Goal: Use online tool/utility: Utilize a website feature to perform a specific function

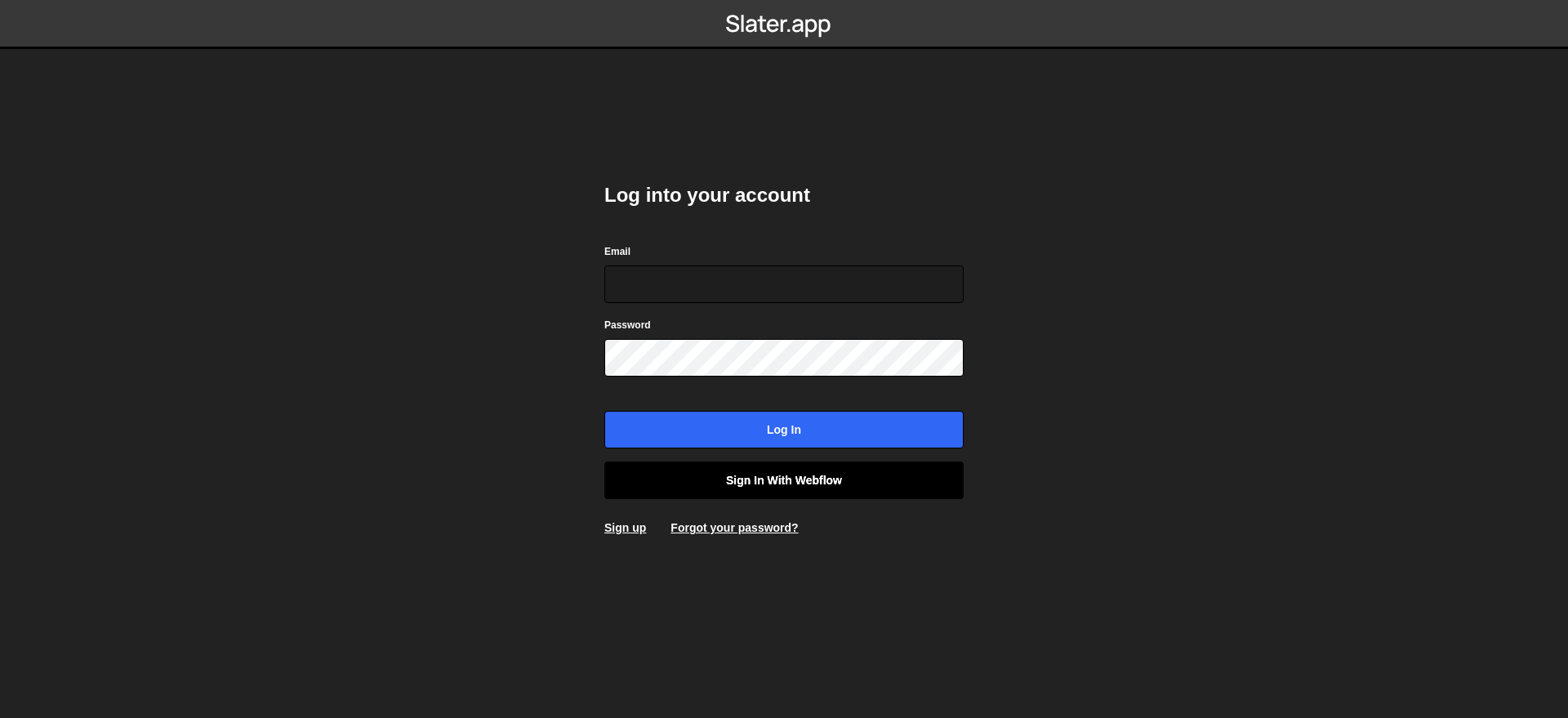
click at [863, 489] on link "Sign in with Webflow" at bounding box center [784, 480] width 359 height 37
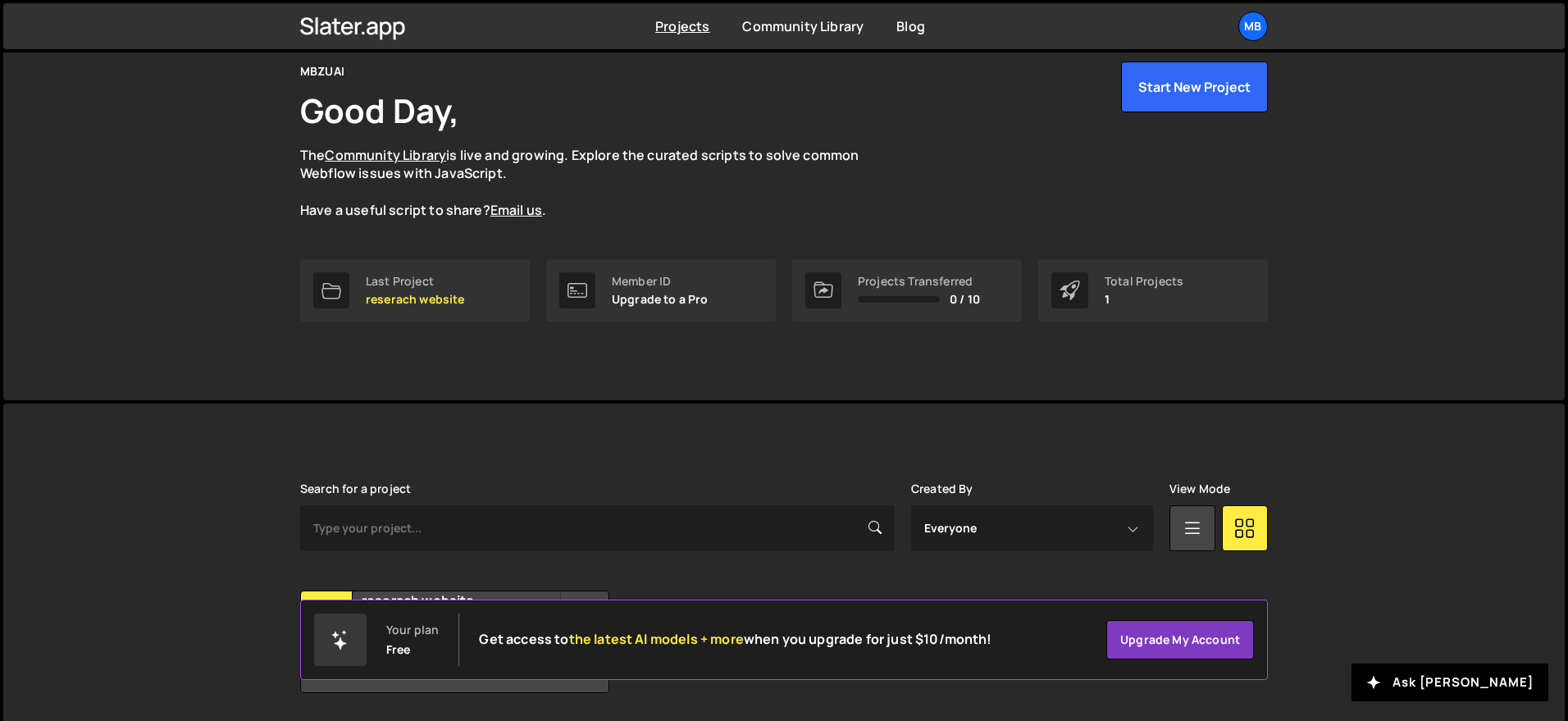
scroll to position [123, 0]
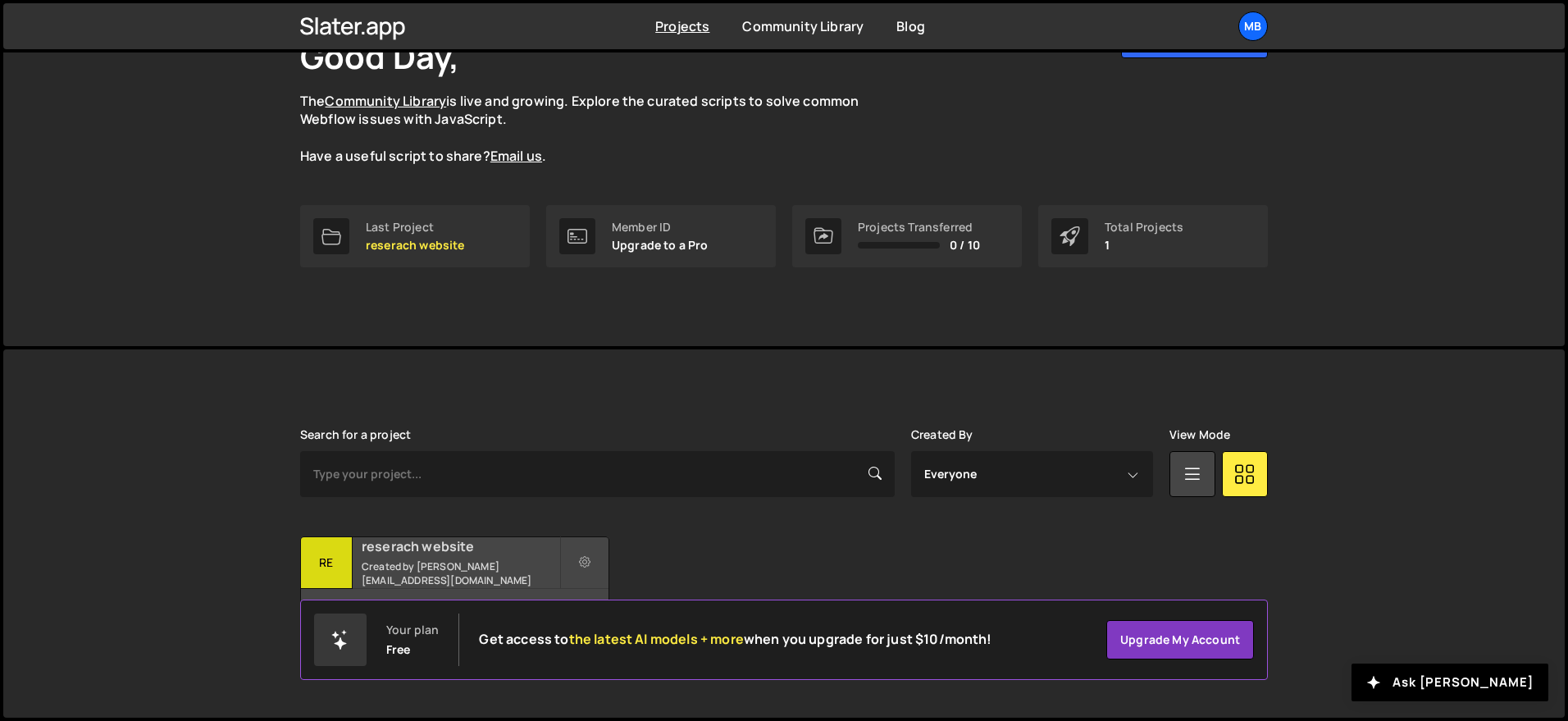
click at [426, 573] on small "Created by [PERSON_NAME][EMAIL_ADDRESS][DOMAIN_NAME]" at bounding box center [460, 573] width 198 height 28
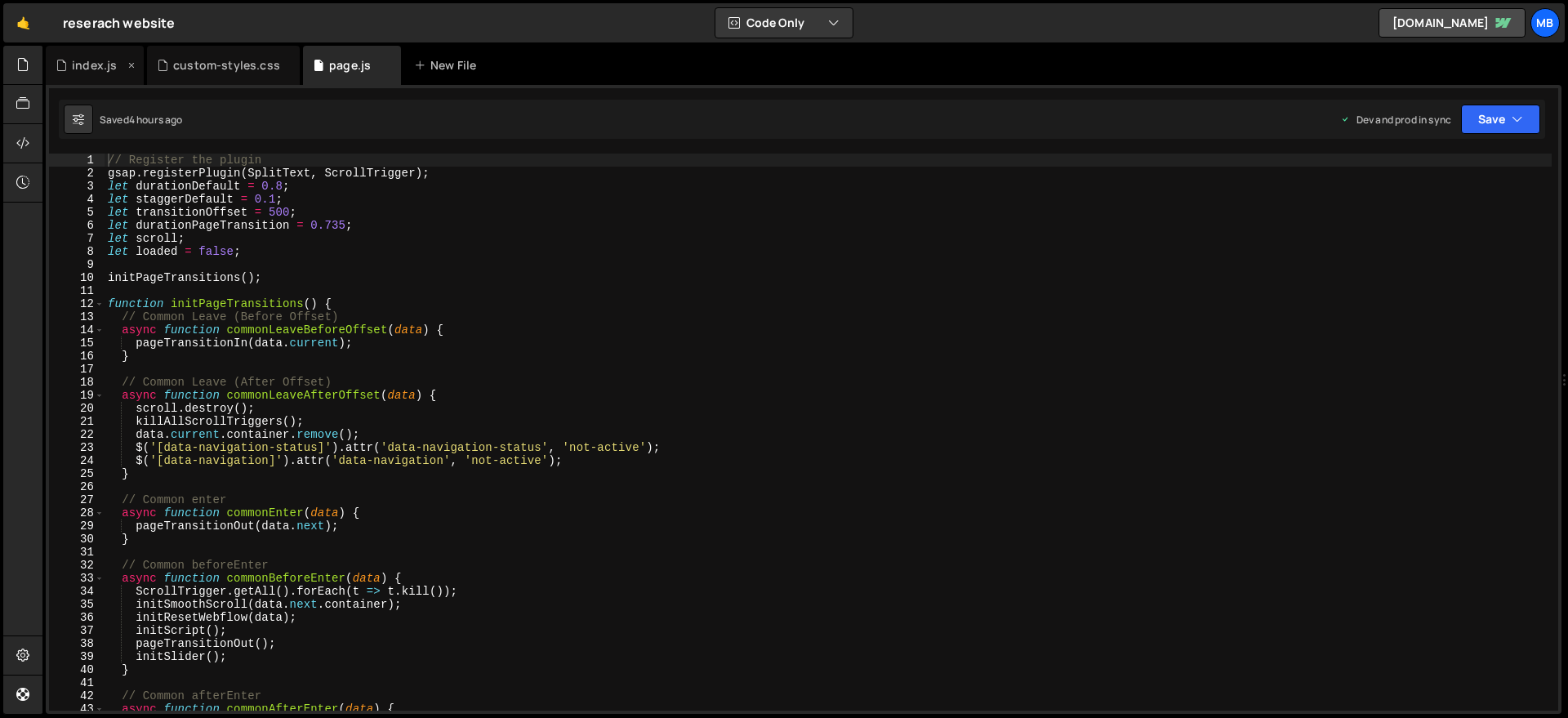
click at [64, 75] on div "index.js" at bounding box center [94, 65] width 98 height 39
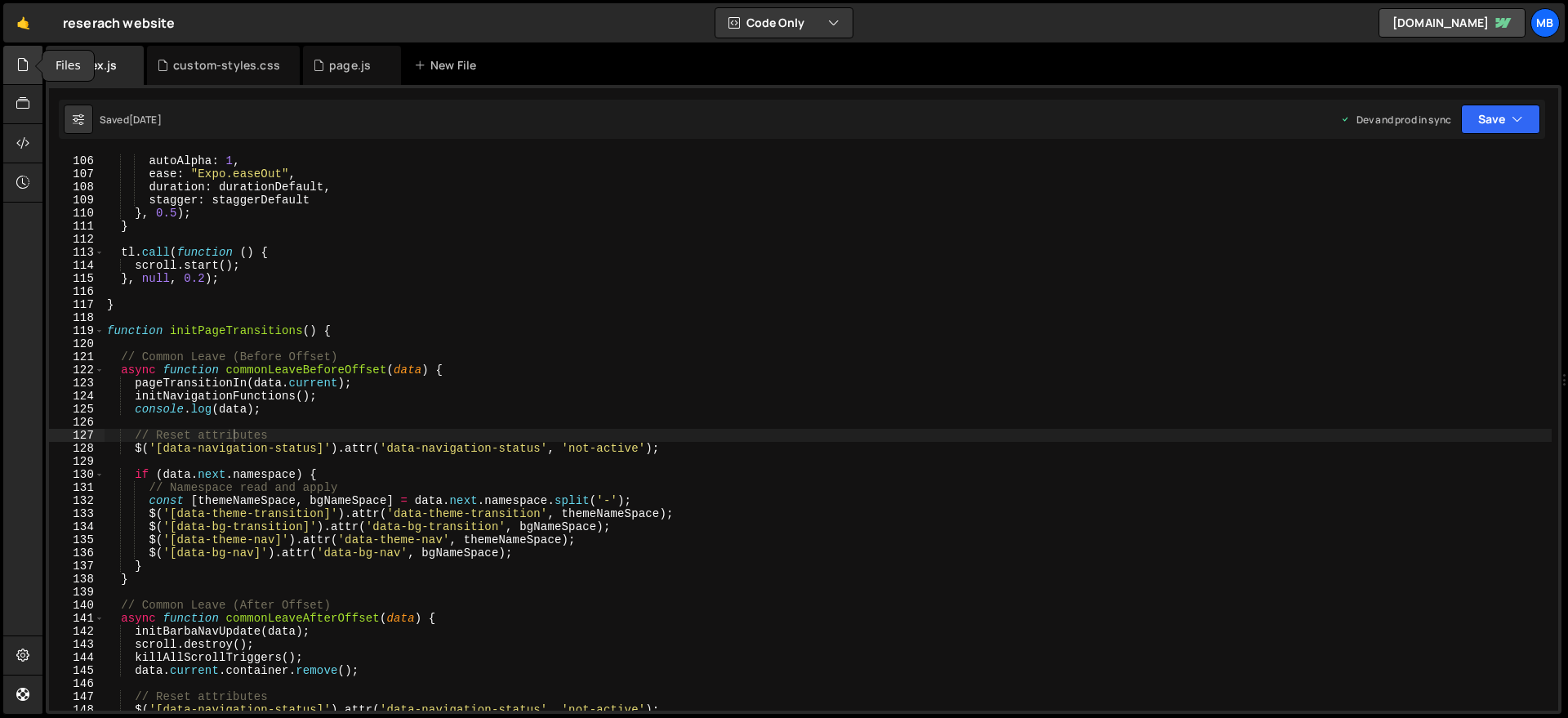
click at [20, 71] on icon at bounding box center [23, 64] width 13 height 18
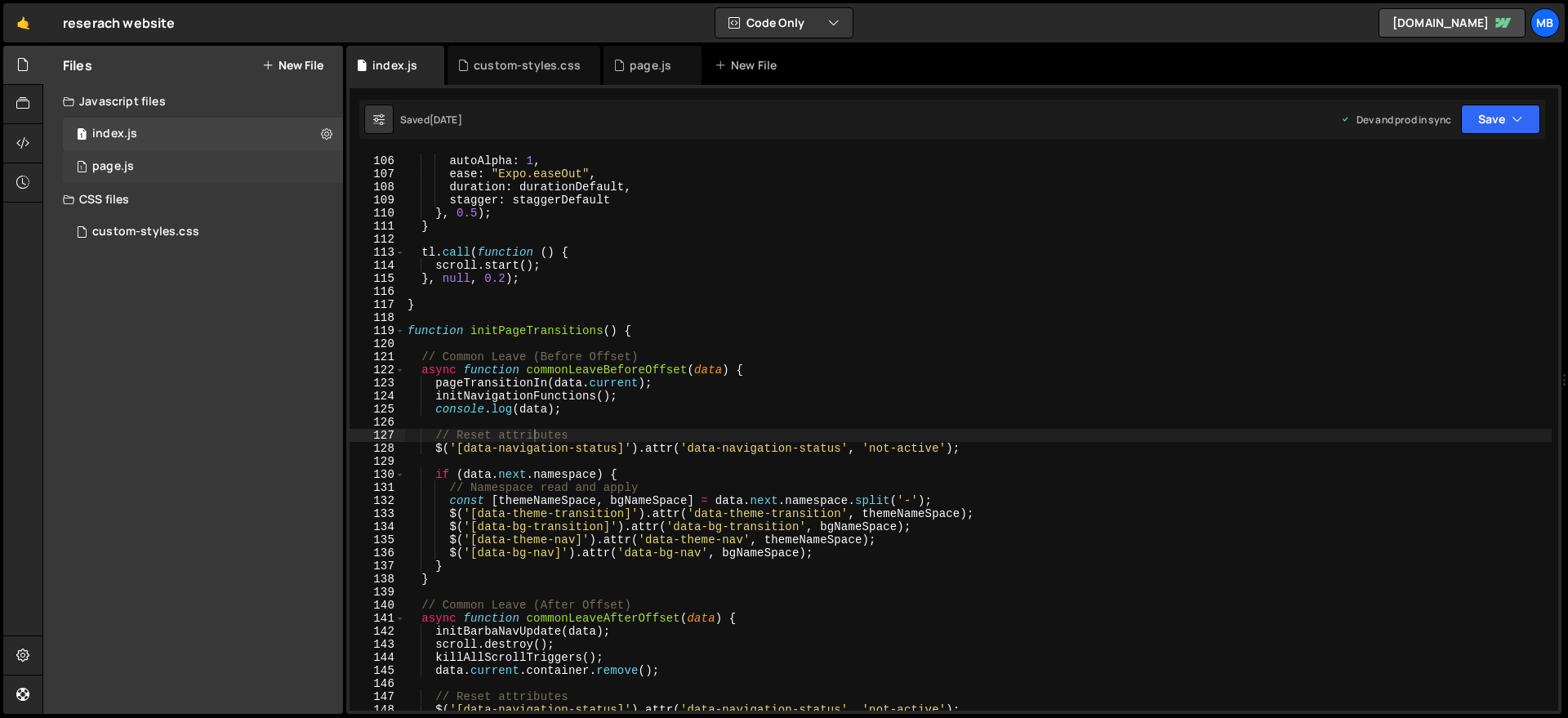
click at [157, 167] on div "1 page.js 0" at bounding box center [203, 167] width 280 height 32
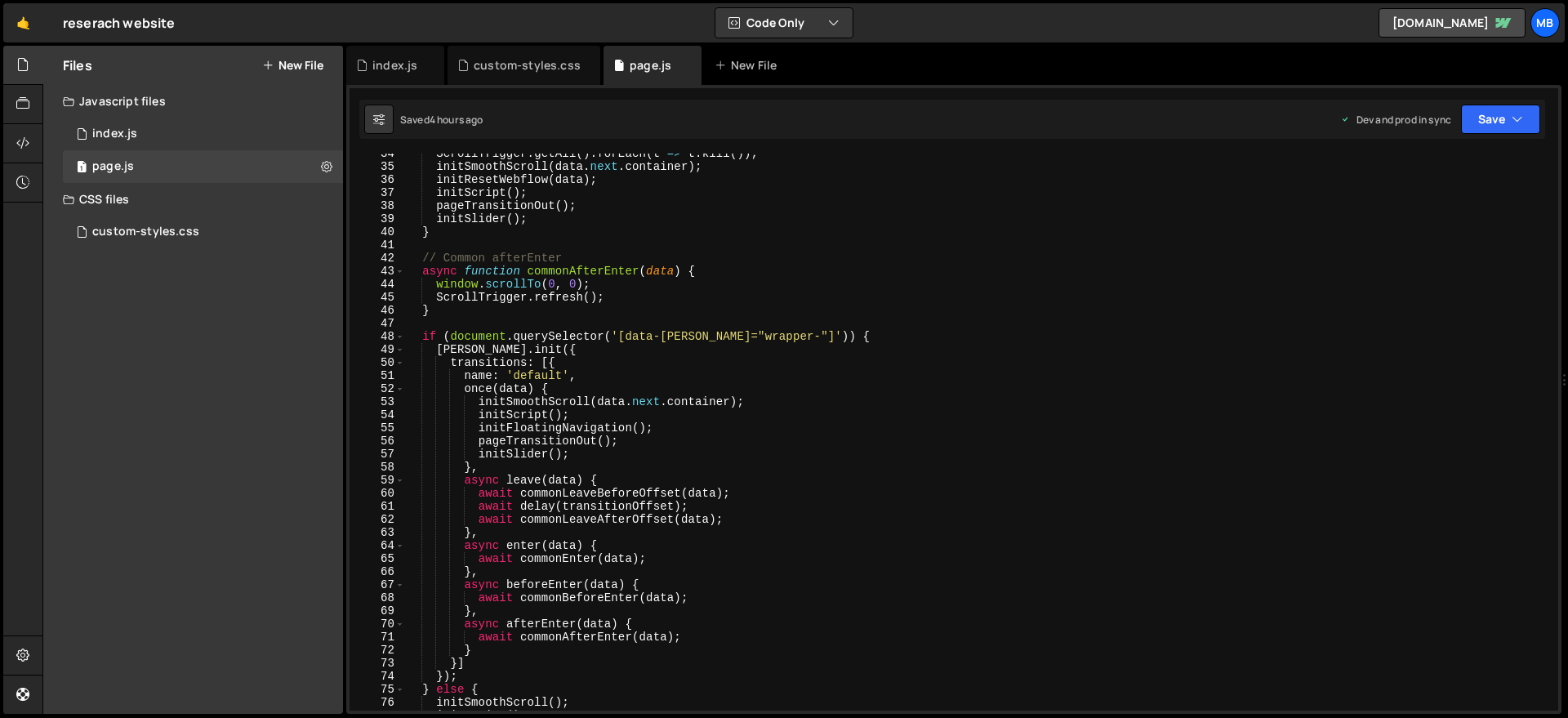
scroll to position [438, 0]
type textarea "initSlider();"
click at [636, 212] on div "ScrollTrigger . getAll ( ) . forEach ( t => t . kill ( )) ; initSmoothScroll ( …" at bounding box center [1128, 438] width 1447 height 583
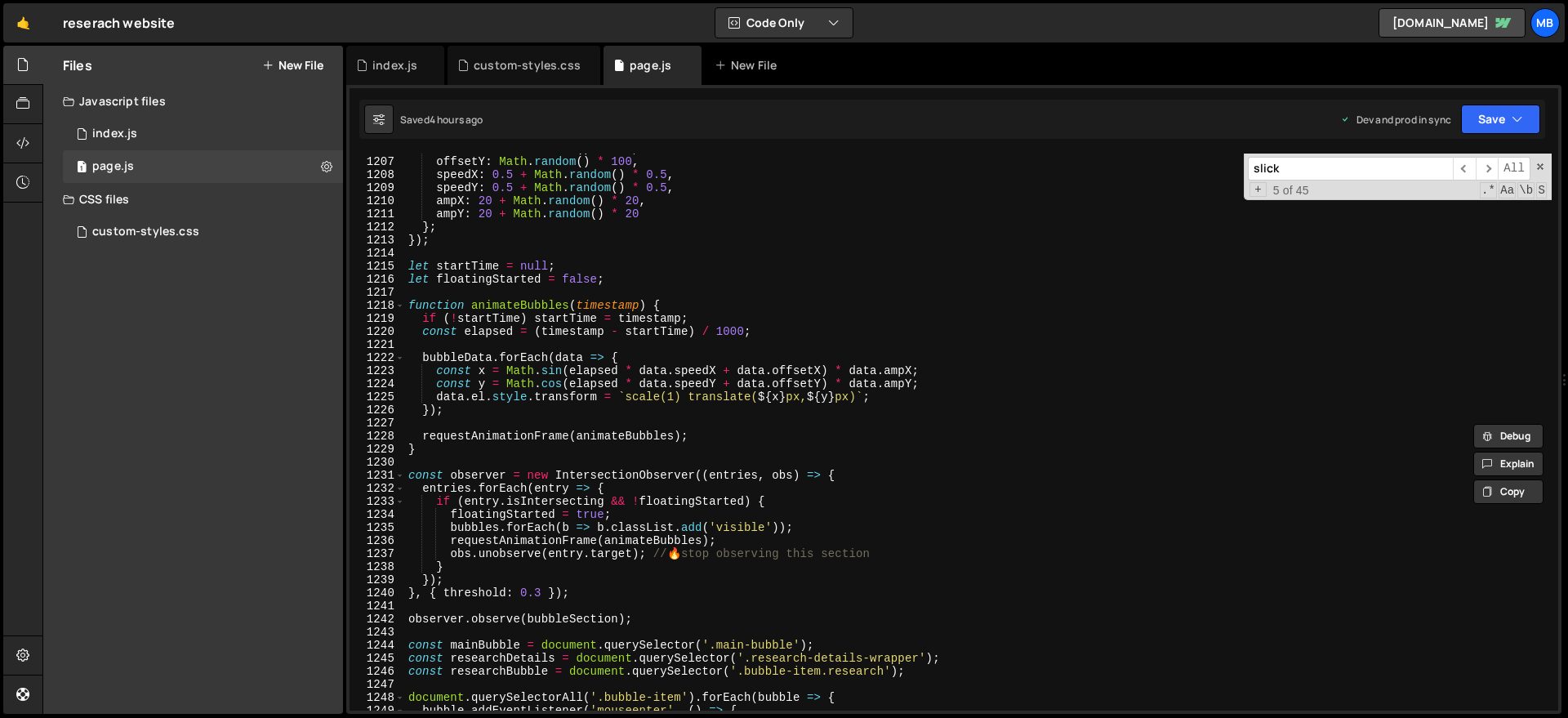
scroll to position [16348, 0]
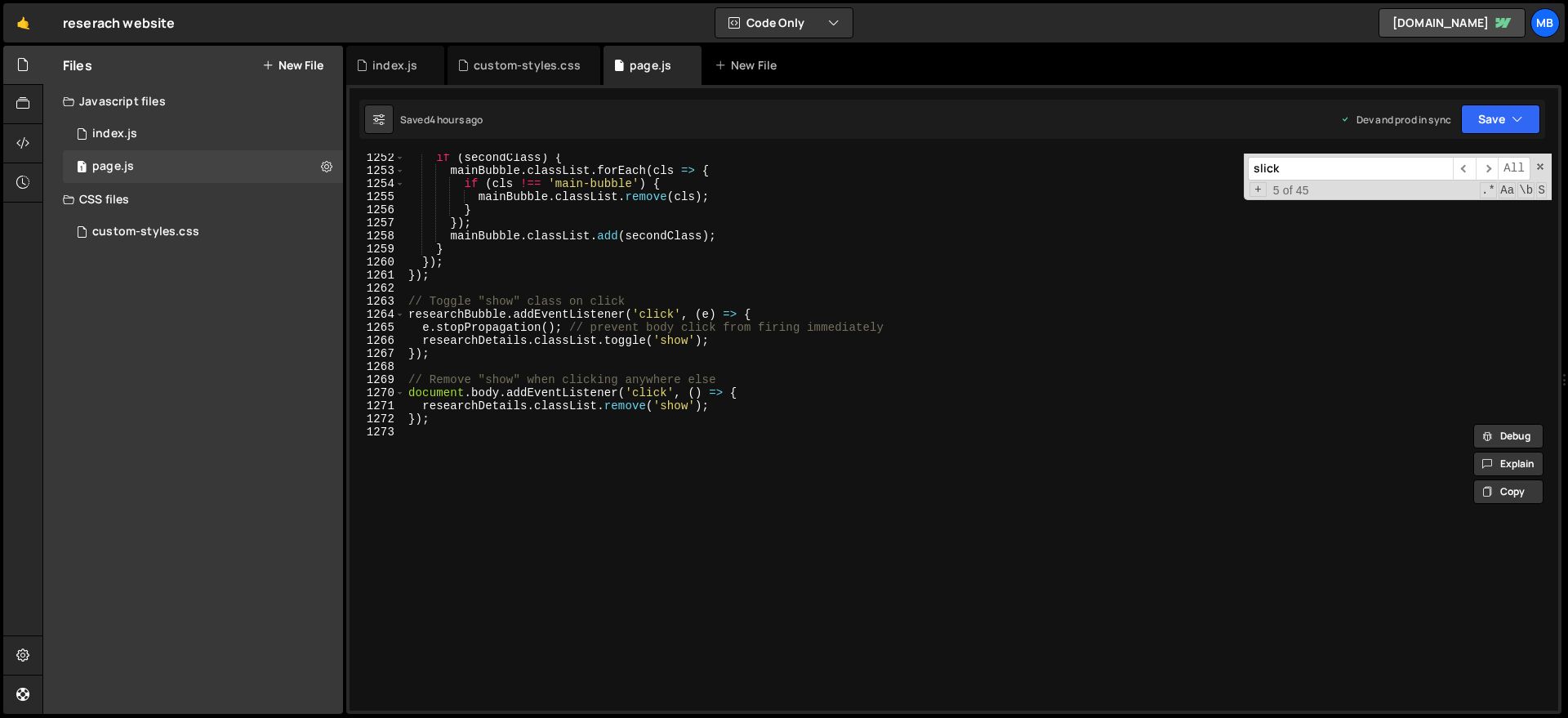
type input "slick"
click at [699, 285] on div "if ( secondClass ) { mainBubble . classList . forEach ( cls => { if ( cls !== '…" at bounding box center [1128, 443] width 1447 height 583
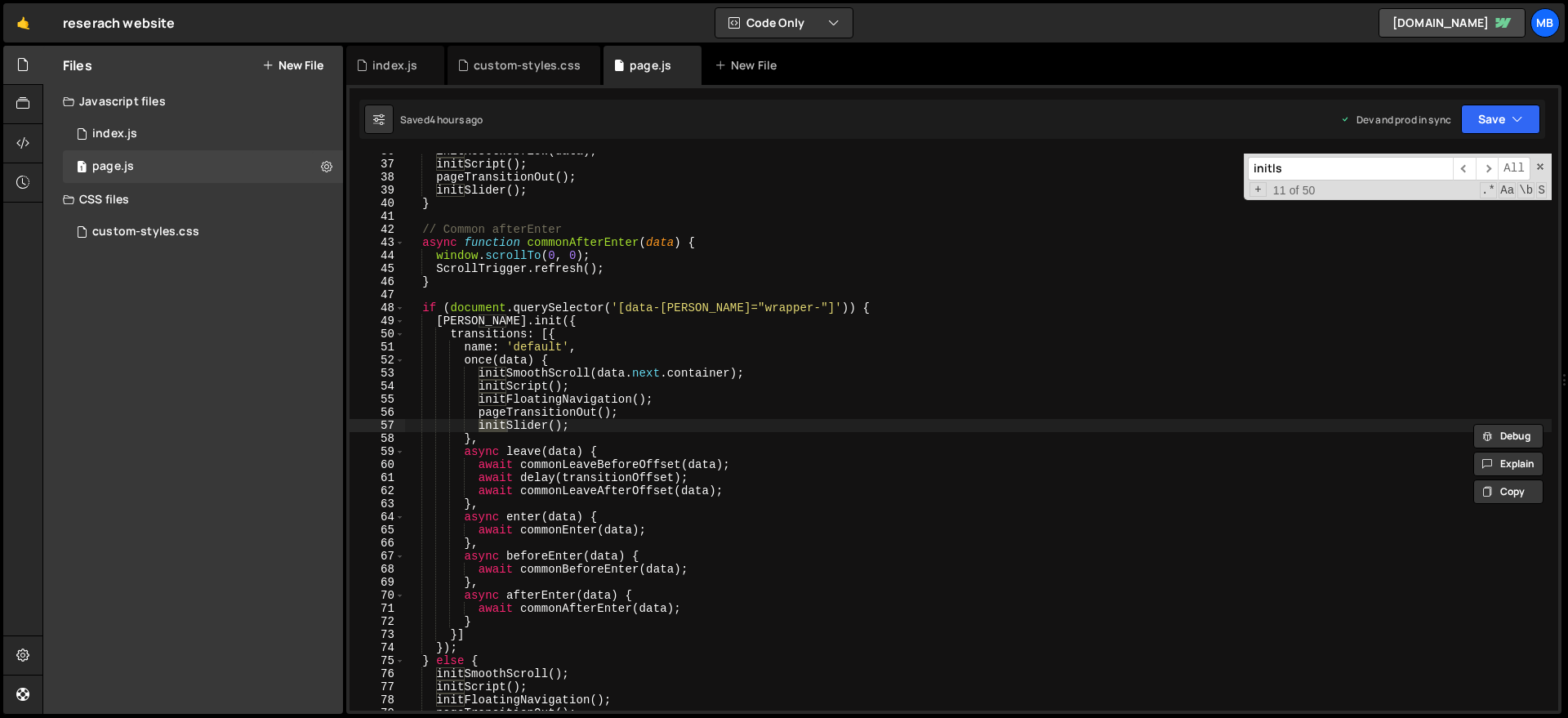
scroll to position [819, 0]
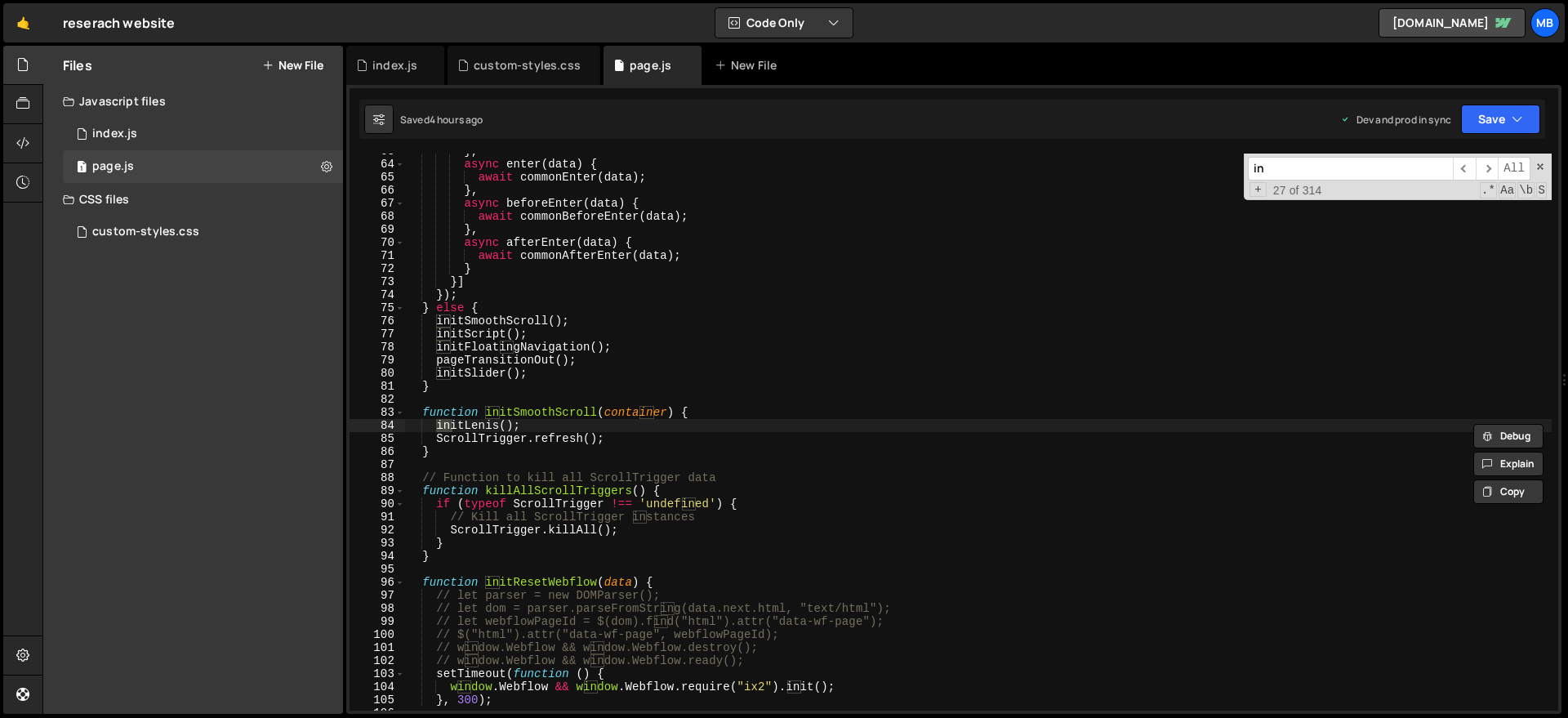
type input "i"
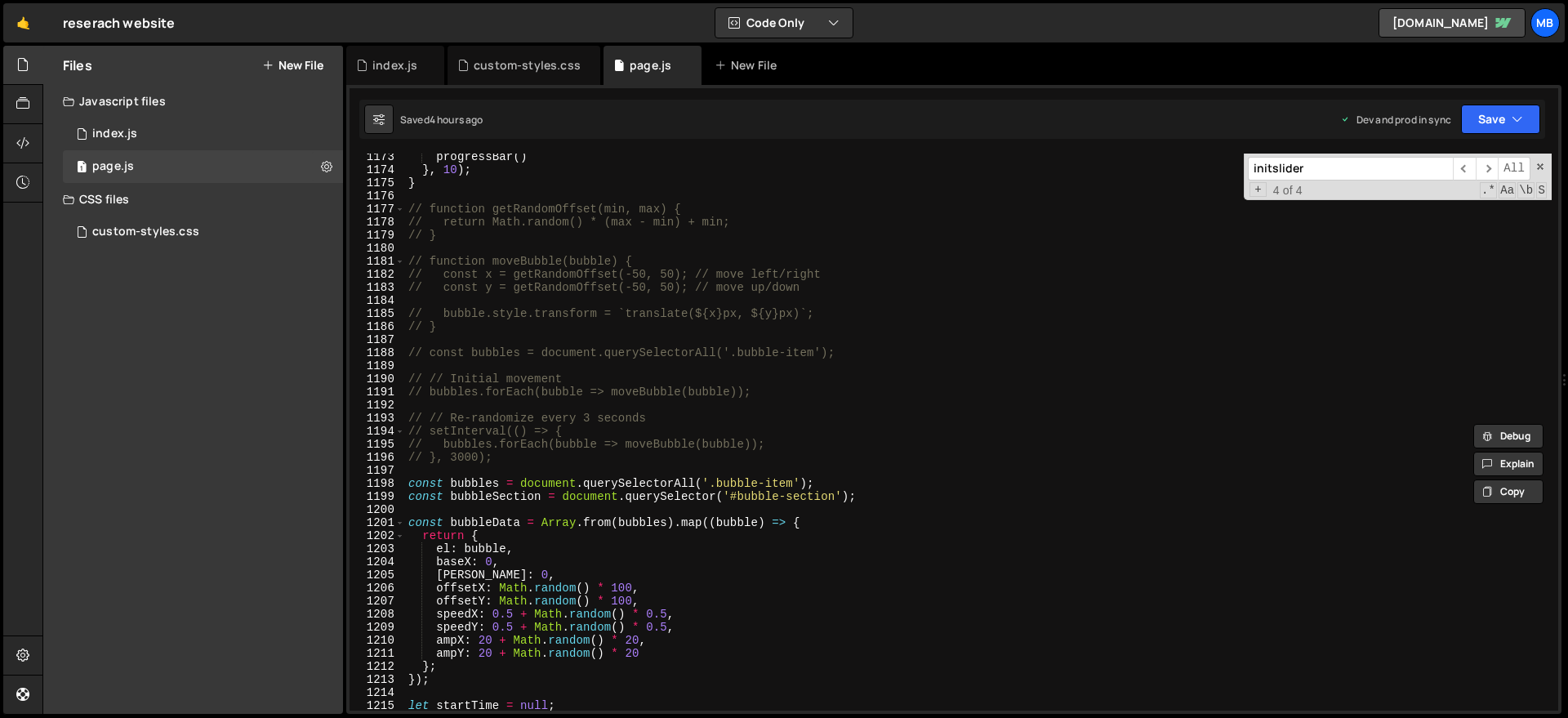
scroll to position [14969, 0]
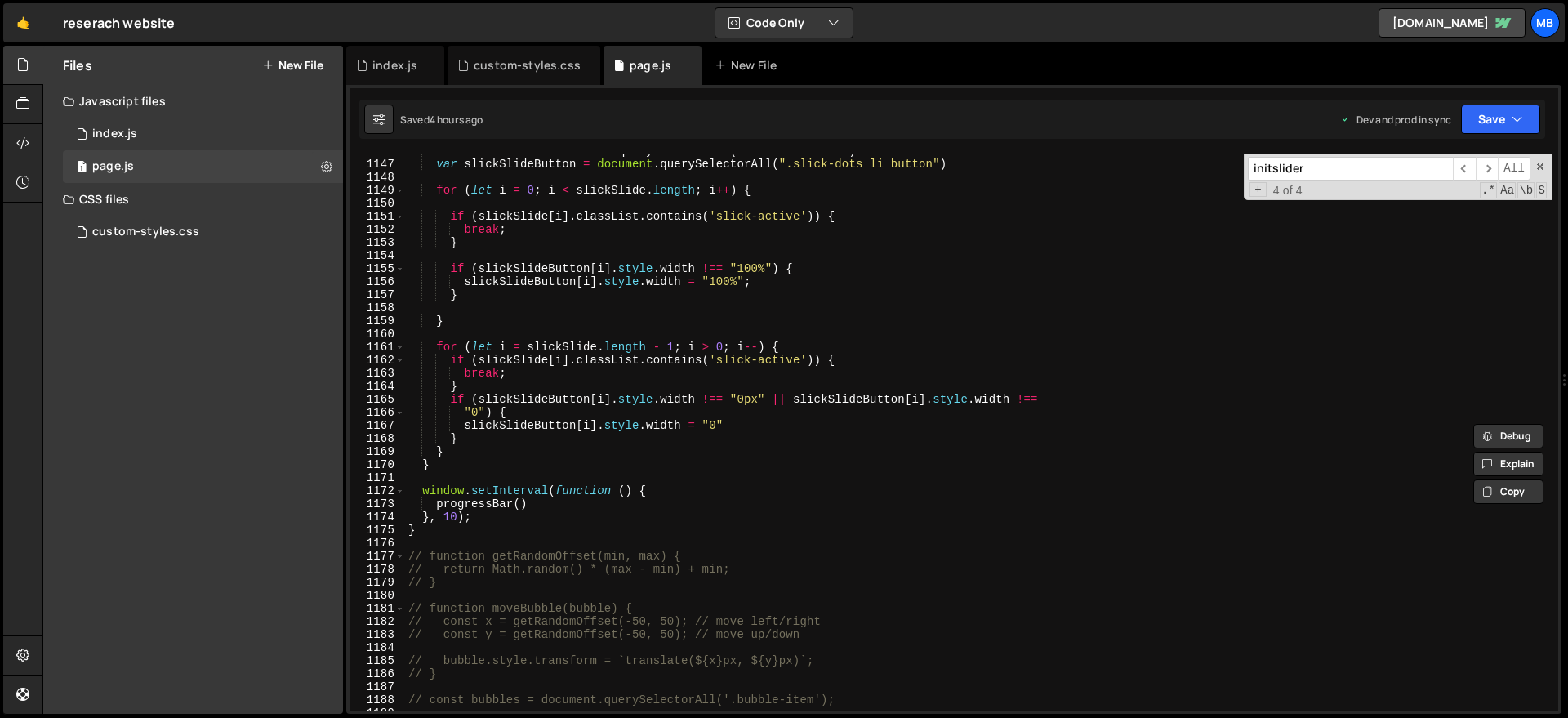
type input "initslider"
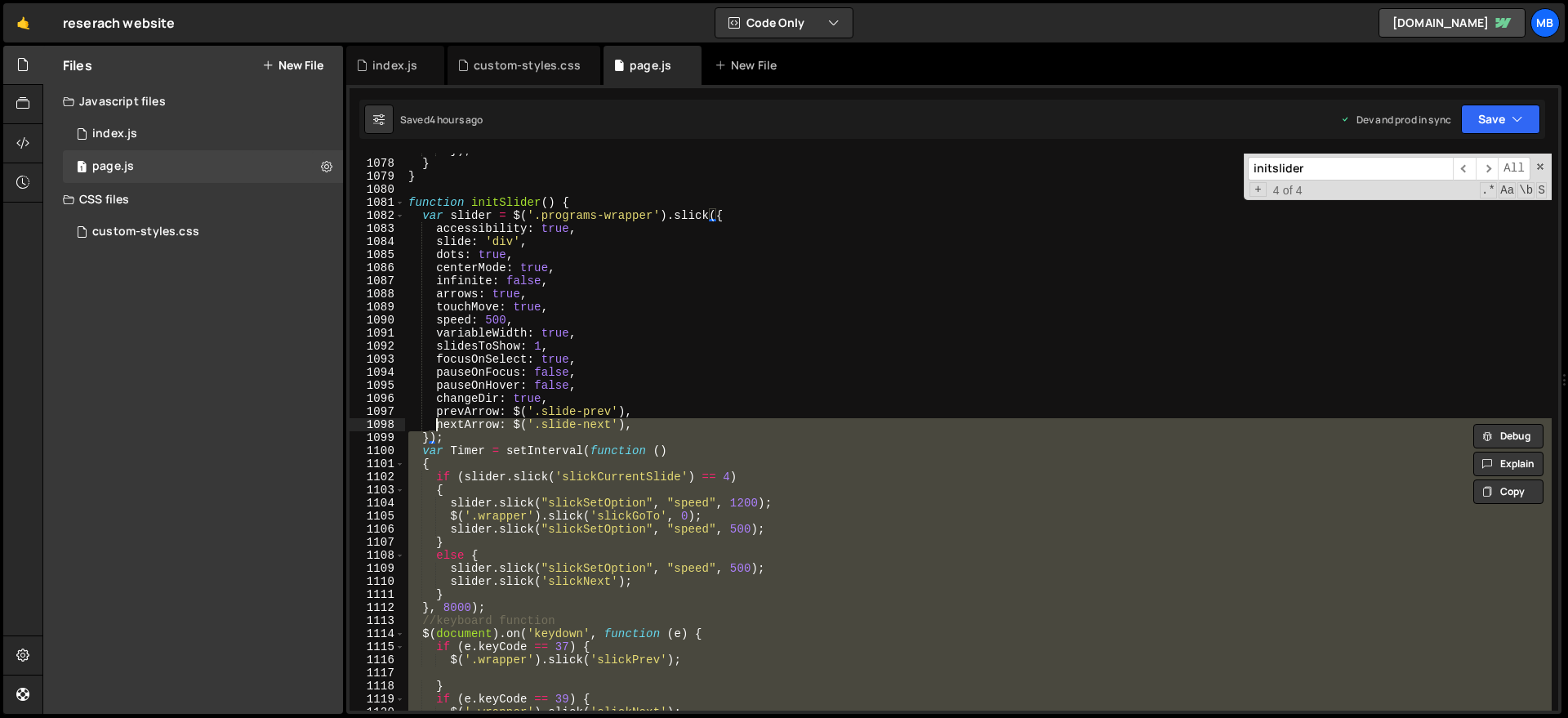
scroll to position [13911, 0]
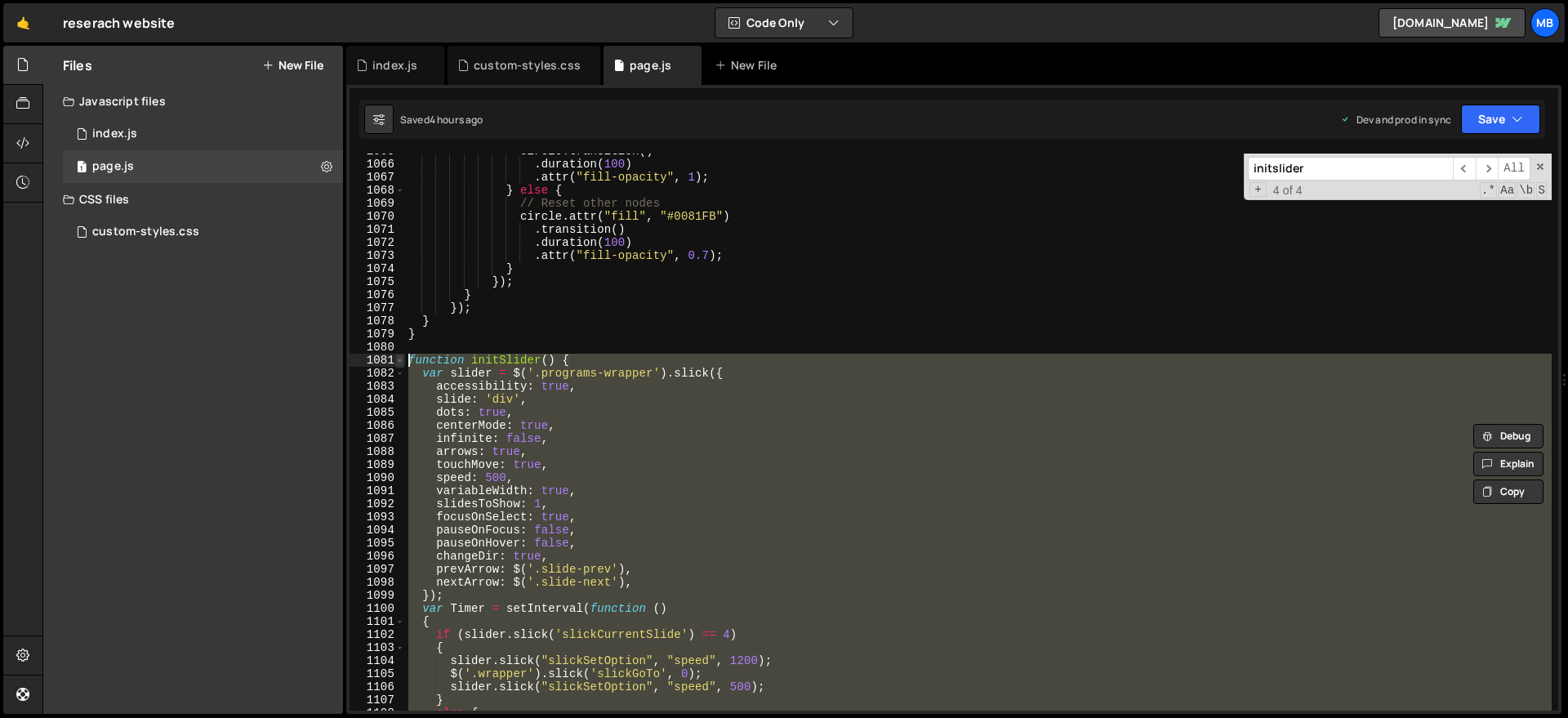
drag, startPoint x: 439, startPoint y: 530, endPoint x: 401, endPoint y: 360, distance: 174.2
click at [401, 360] on div "} 1065 1066 1067 1068 1069 1070 1071 1072 1073 1074 1075 1076 1077 1078 1079 10…" at bounding box center [953, 431] width 1208 height 557
type textarea "function initSlider() { var slider = $('.programs-wrapper').slick({"
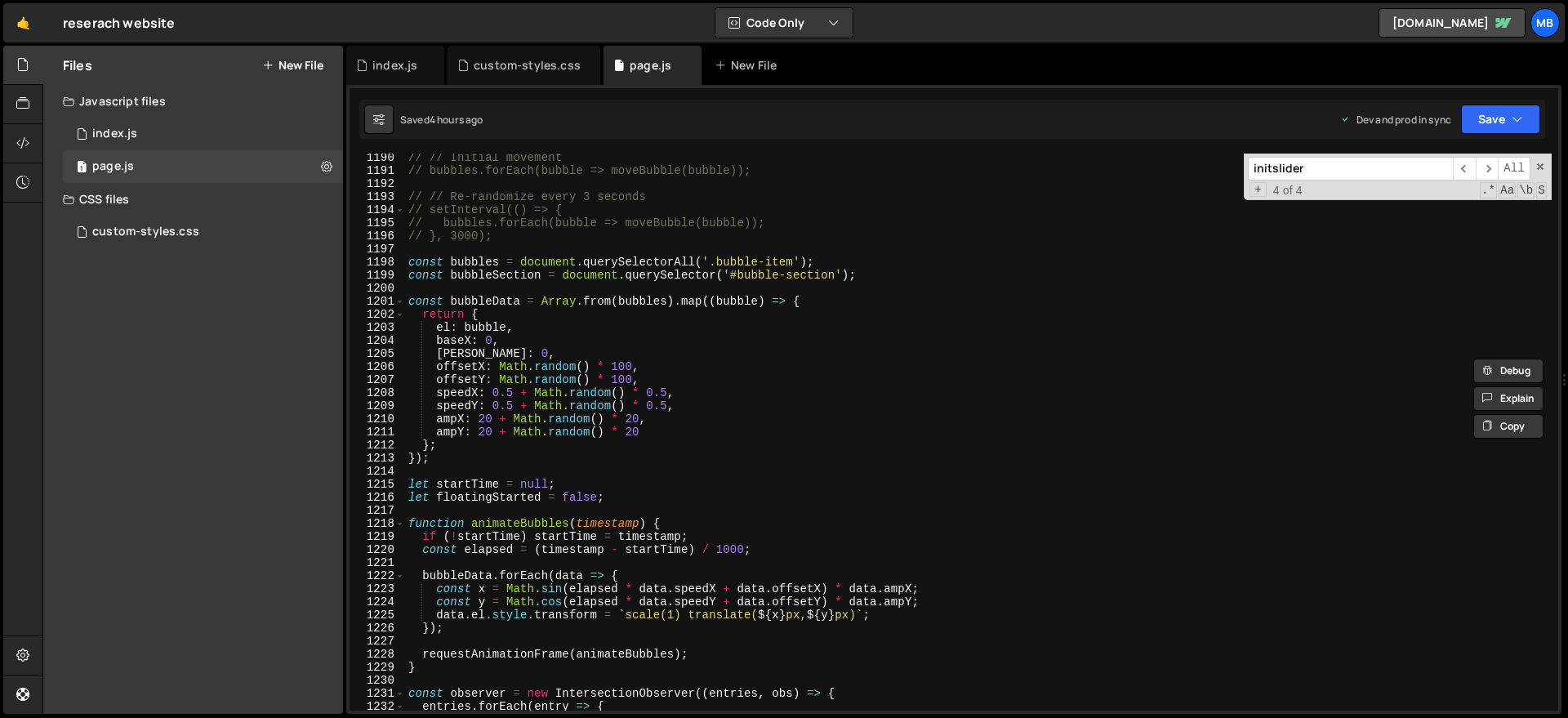
scroll to position [16348, 0]
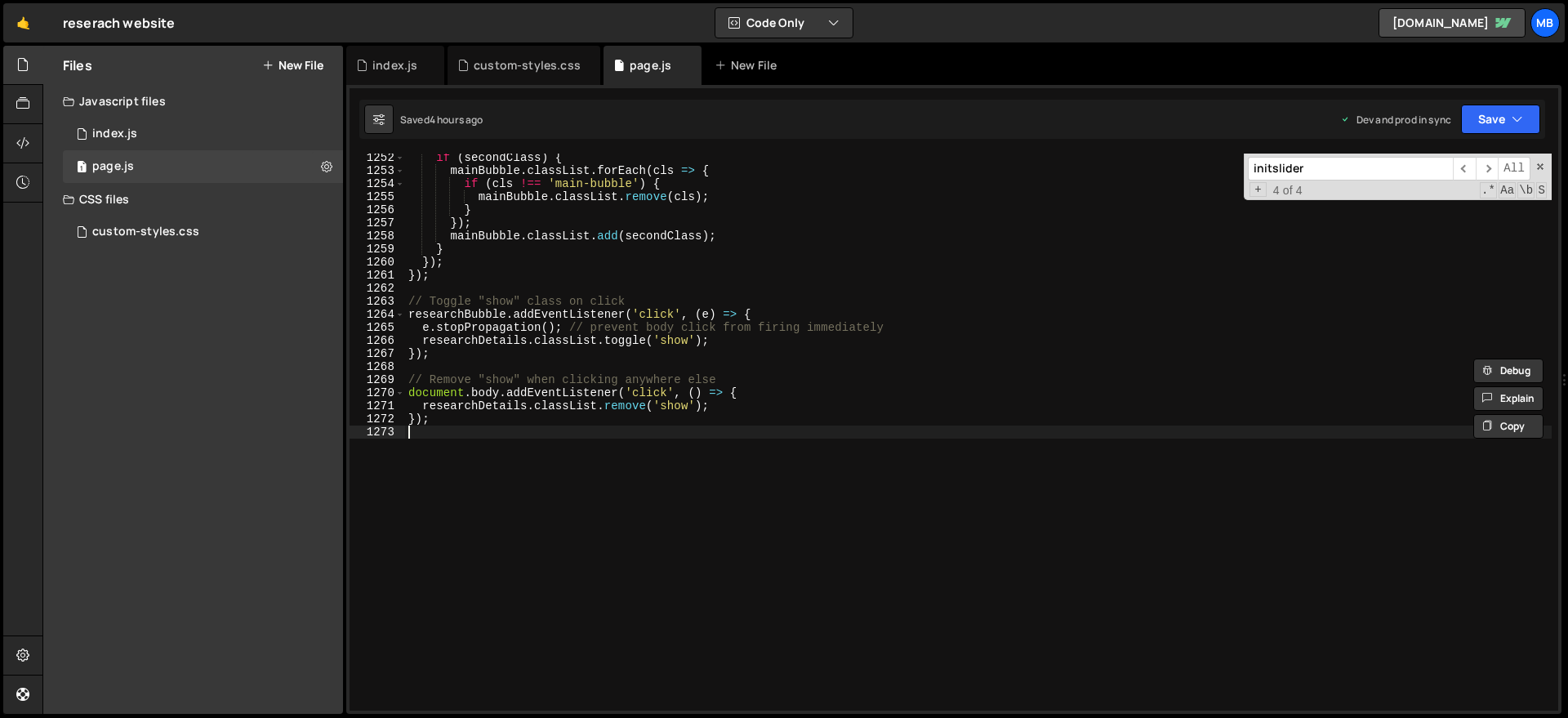
click at [616, 462] on div "if ( secondClass ) { mainBubble . classList . forEach ( cls => { if ( cls !== '…" at bounding box center [1128, 443] width 1447 height 583
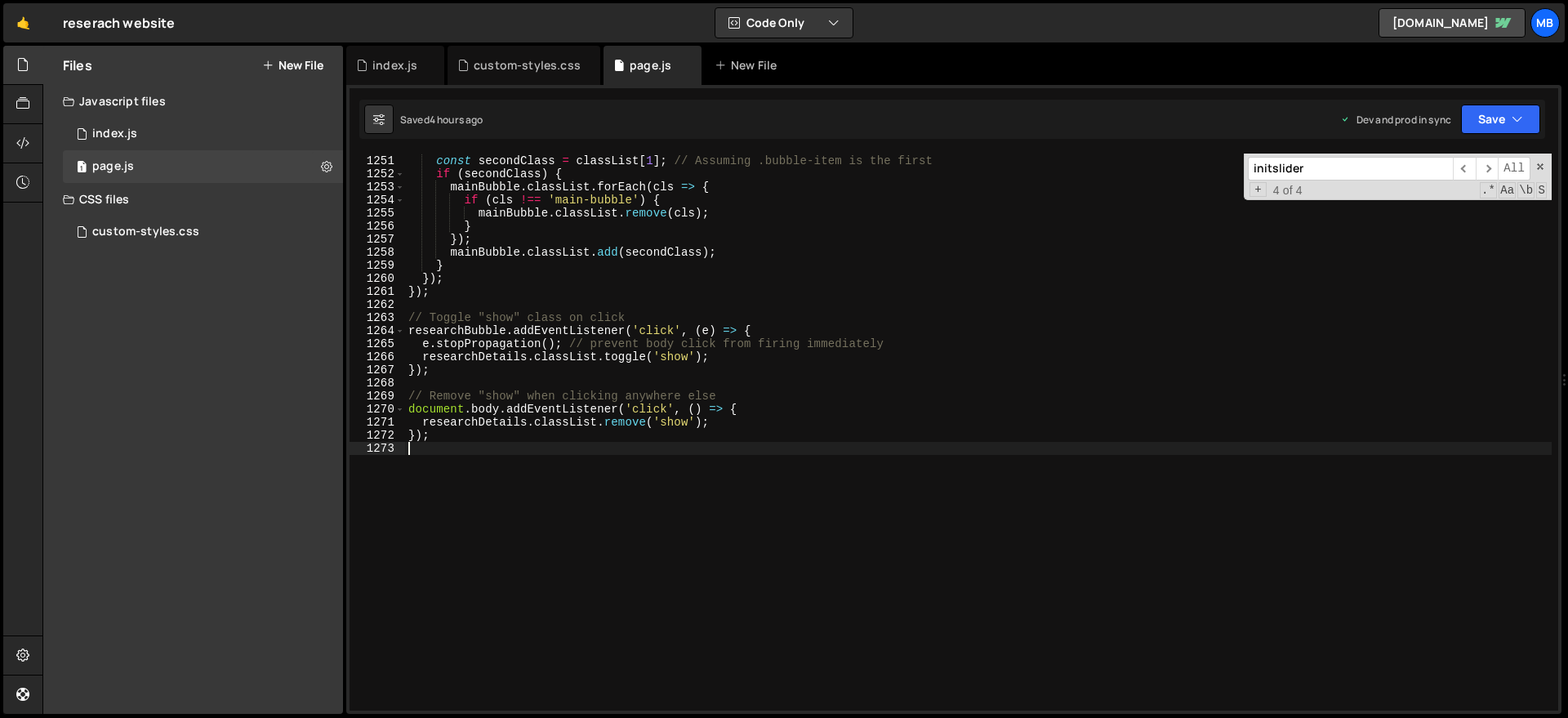
scroll to position [16332, 0]
paste textarea "}"
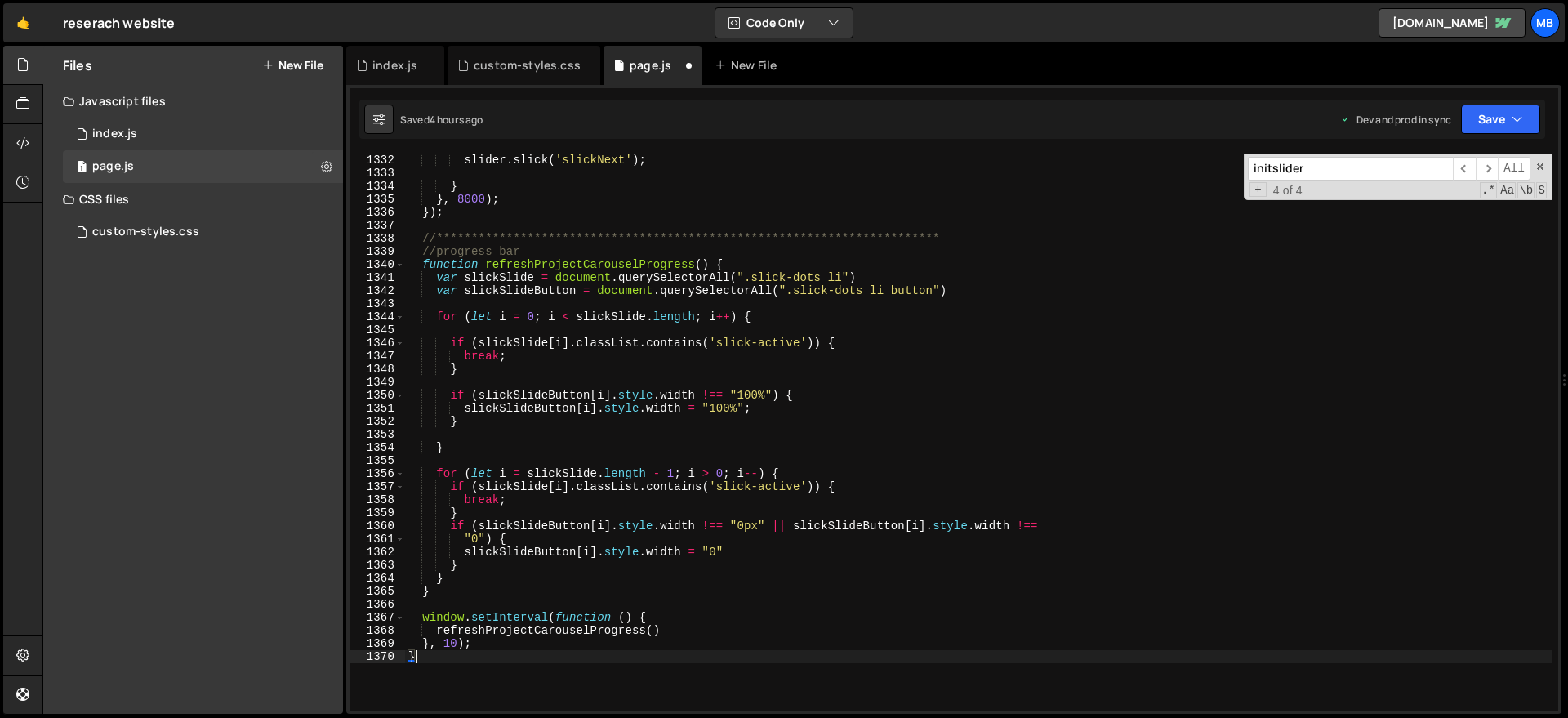
scroll to position [17389, 0]
click at [581, 273] on div "**********" at bounding box center [1128, 433] width 1447 height 583
type textarea "var slickSlide = document.querySelectorAll(".slick-dots li")"
click at [581, 273] on div "**********" at bounding box center [1128, 433] width 1447 height 583
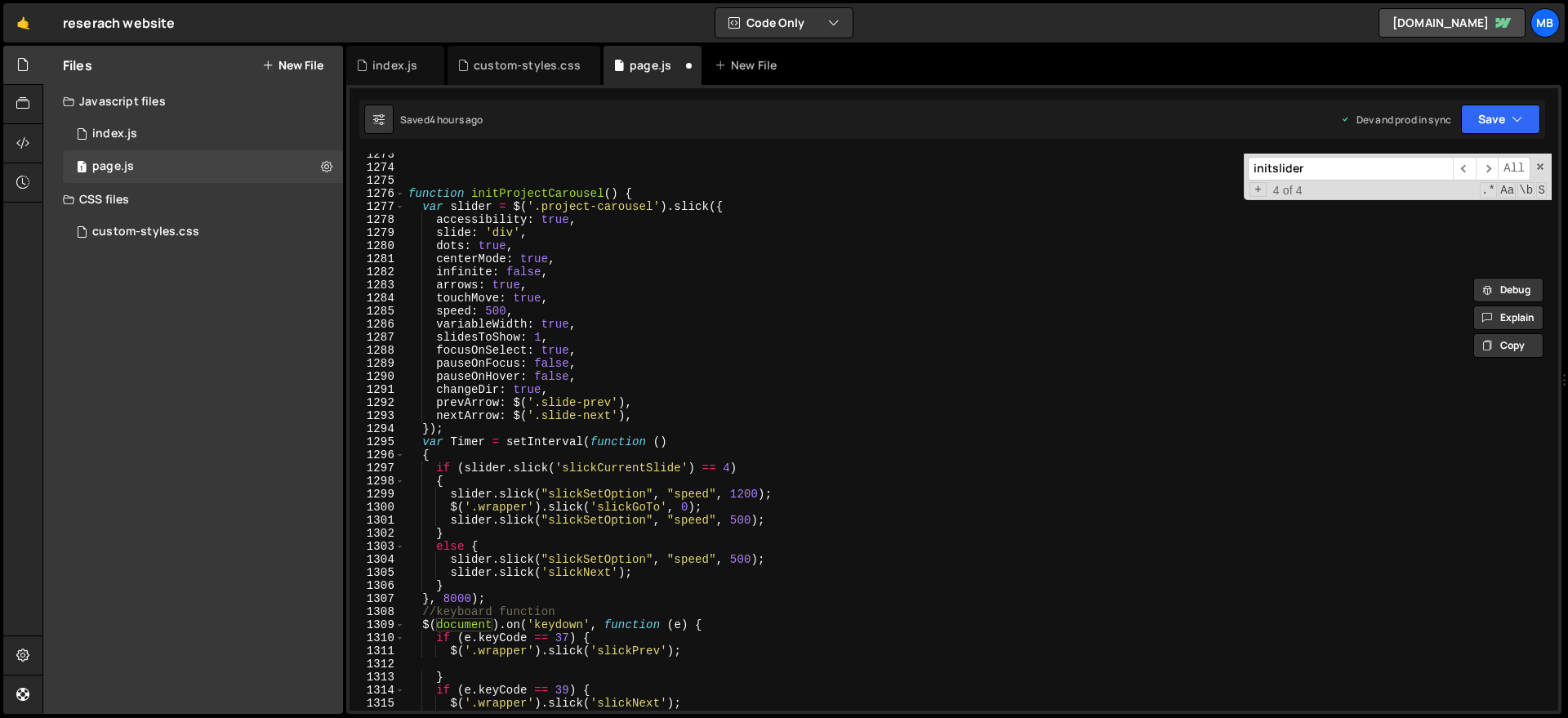
scroll to position [16610, 0]
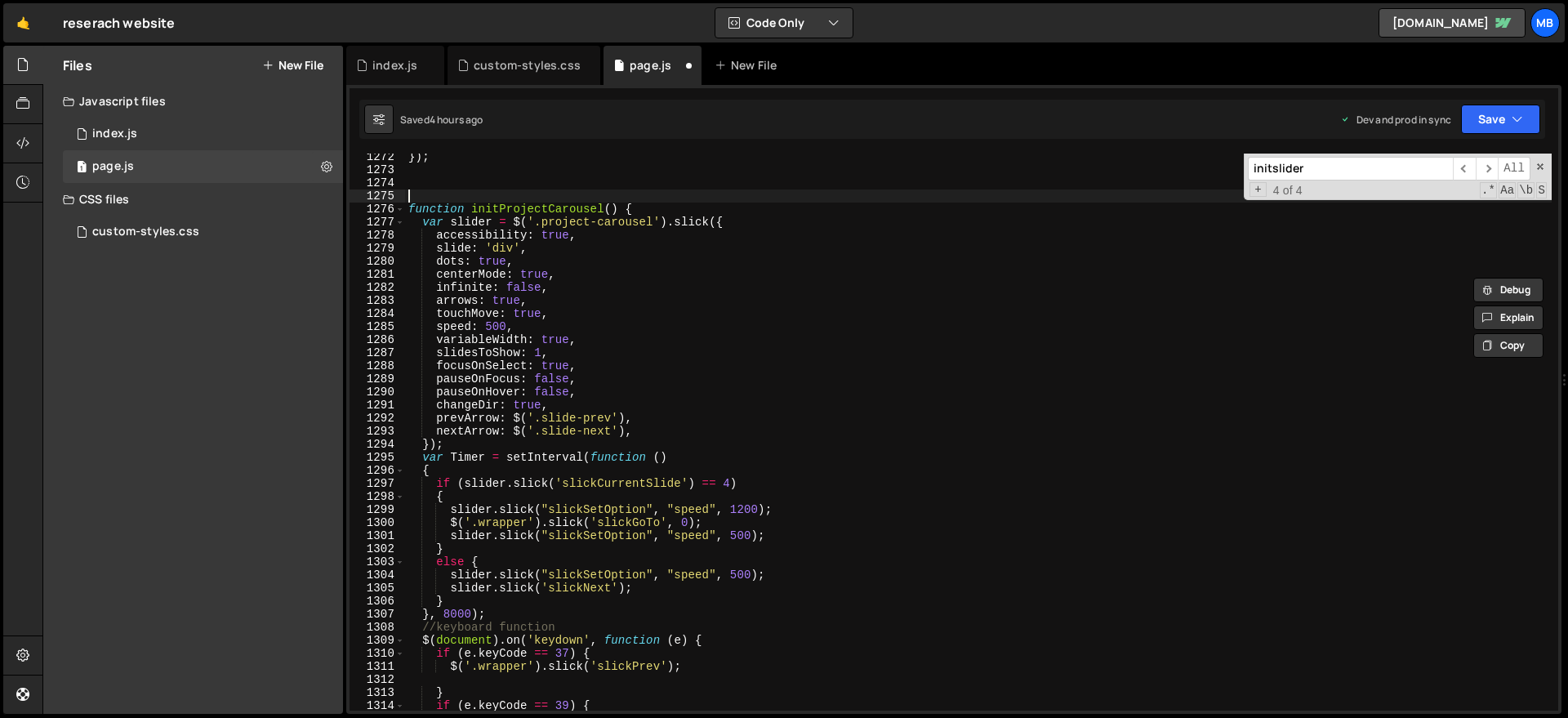
click at [556, 201] on div "}) ; function initProjectCarousel ( ) { var slider = $ ( '.project-carousel' ) …" at bounding box center [1128, 442] width 1447 height 583
click at [552, 207] on div "}) ; function initProjectCarousel ( ) { var slider = $ ( '.project-carousel' ) …" at bounding box center [1128, 442] width 1447 height 583
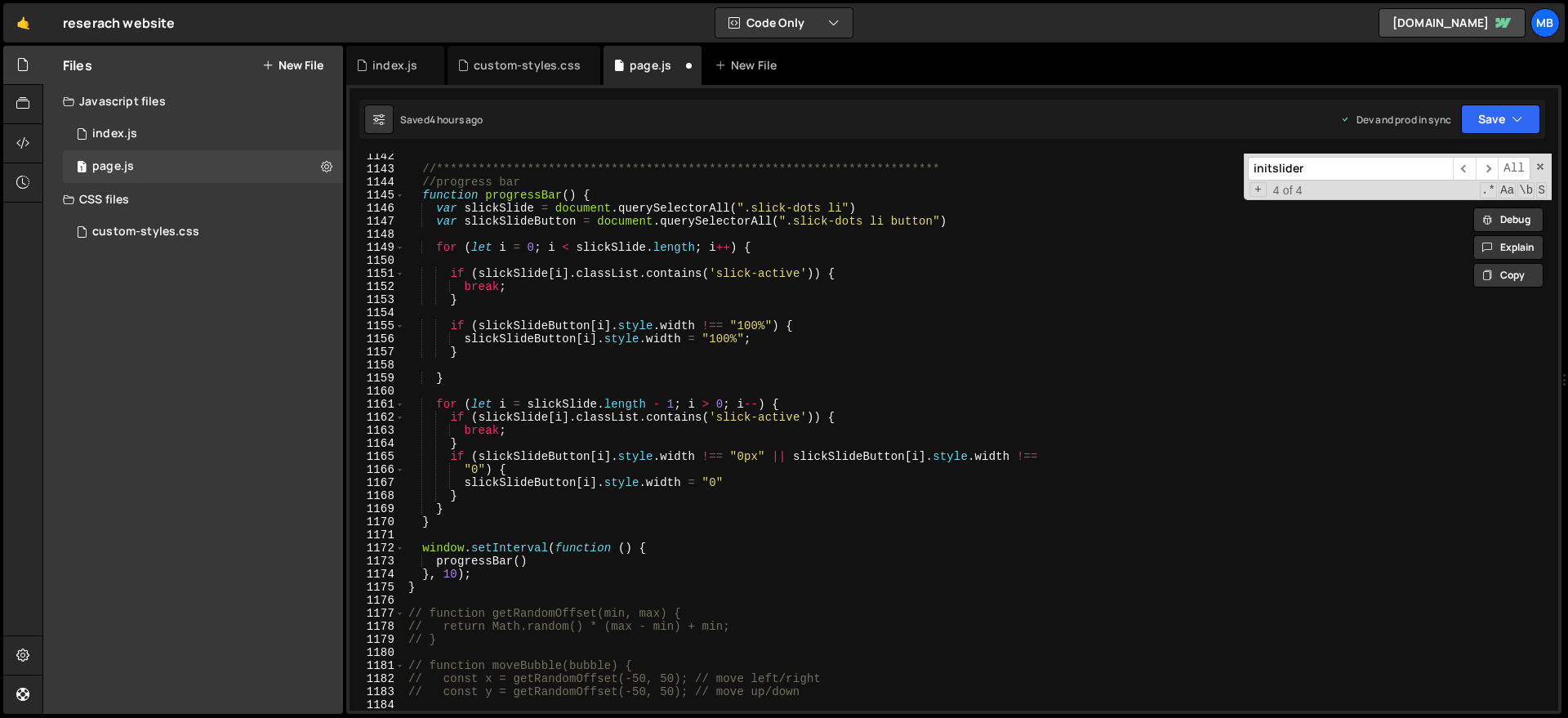
scroll to position [14912, 0]
click at [594, 584] on div "**********" at bounding box center [1128, 441] width 1447 height 583
click at [598, 576] on div "**********" at bounding box center [1128, 441] width 1447 height 583
type textarea "}, 10);"
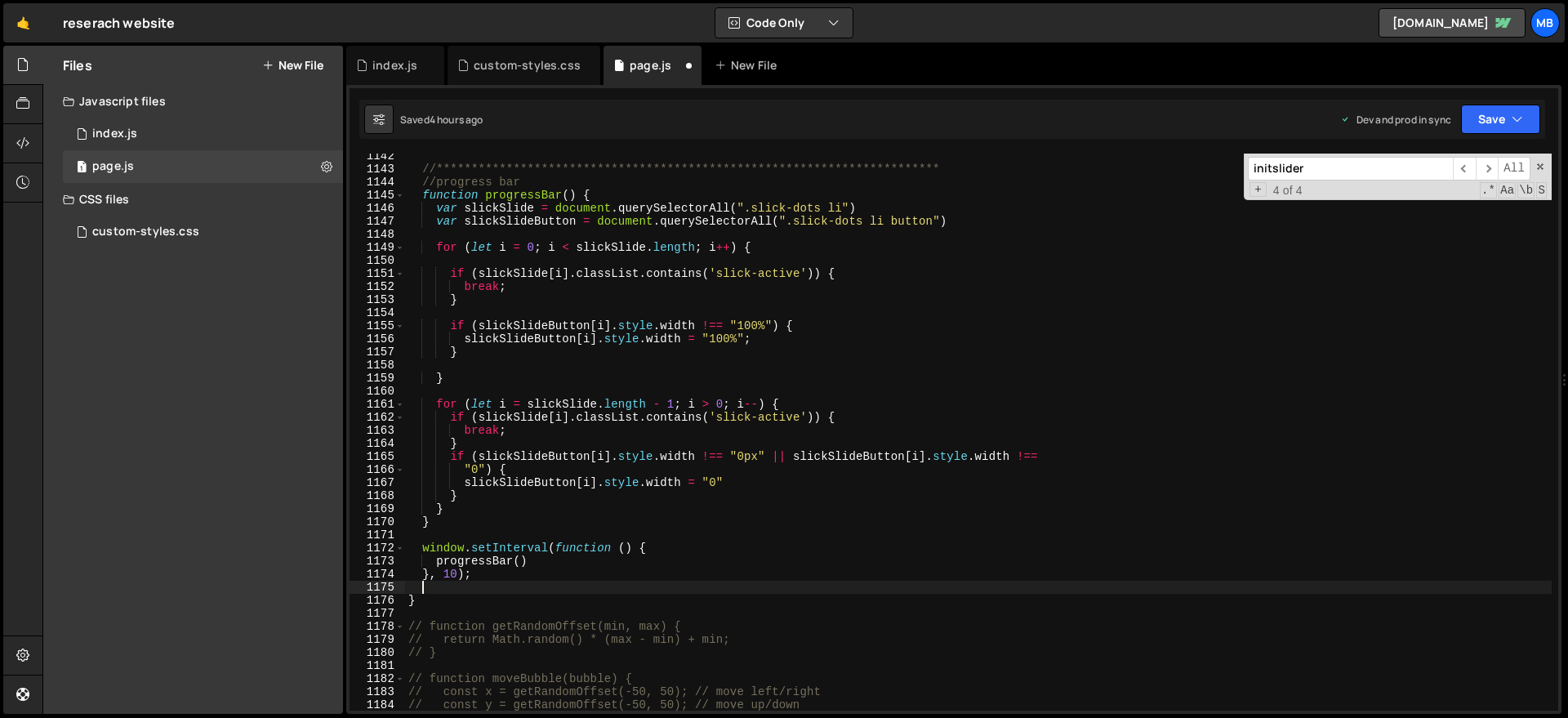
paste textarea "initProjectCarousel"
type textarea "initProjectCarousel()"
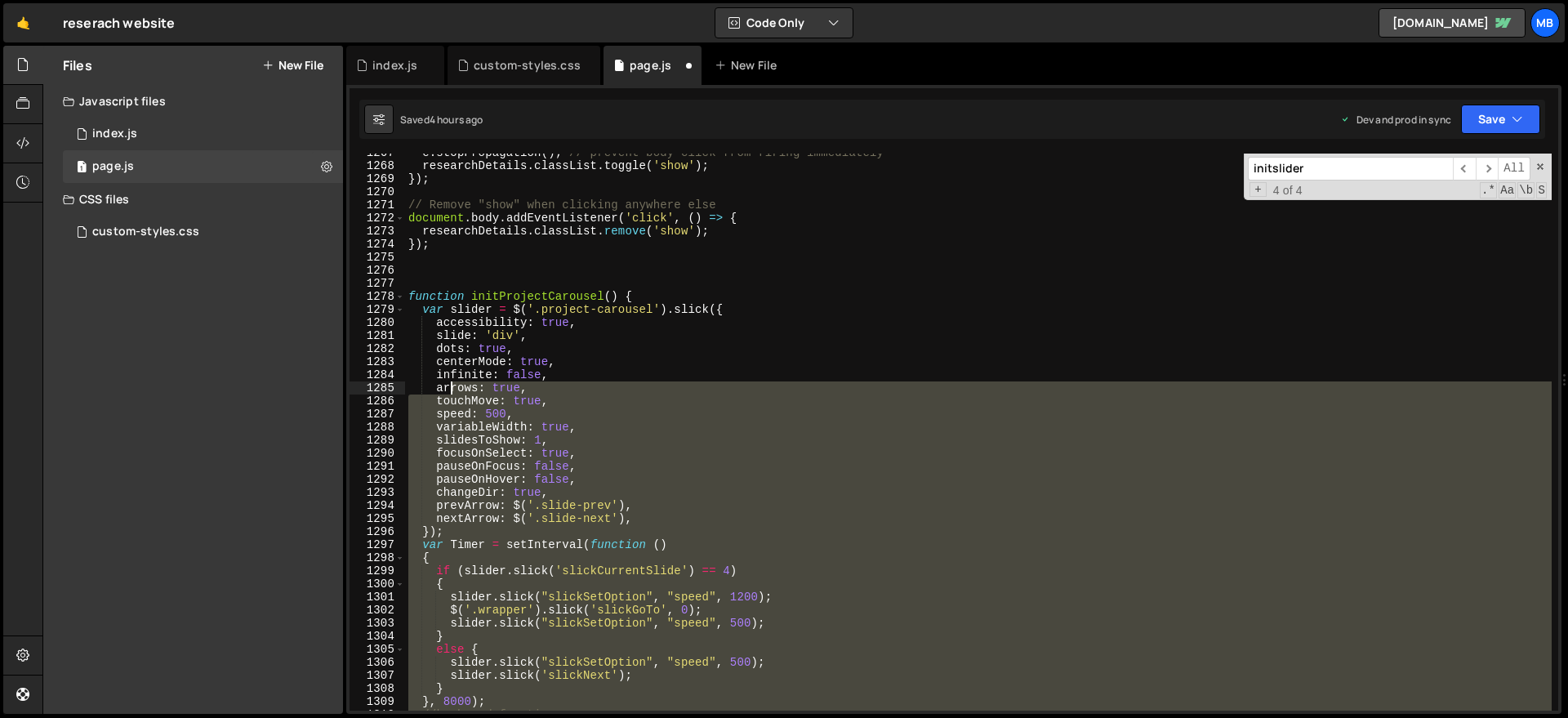
scroll to position [16212, 0]
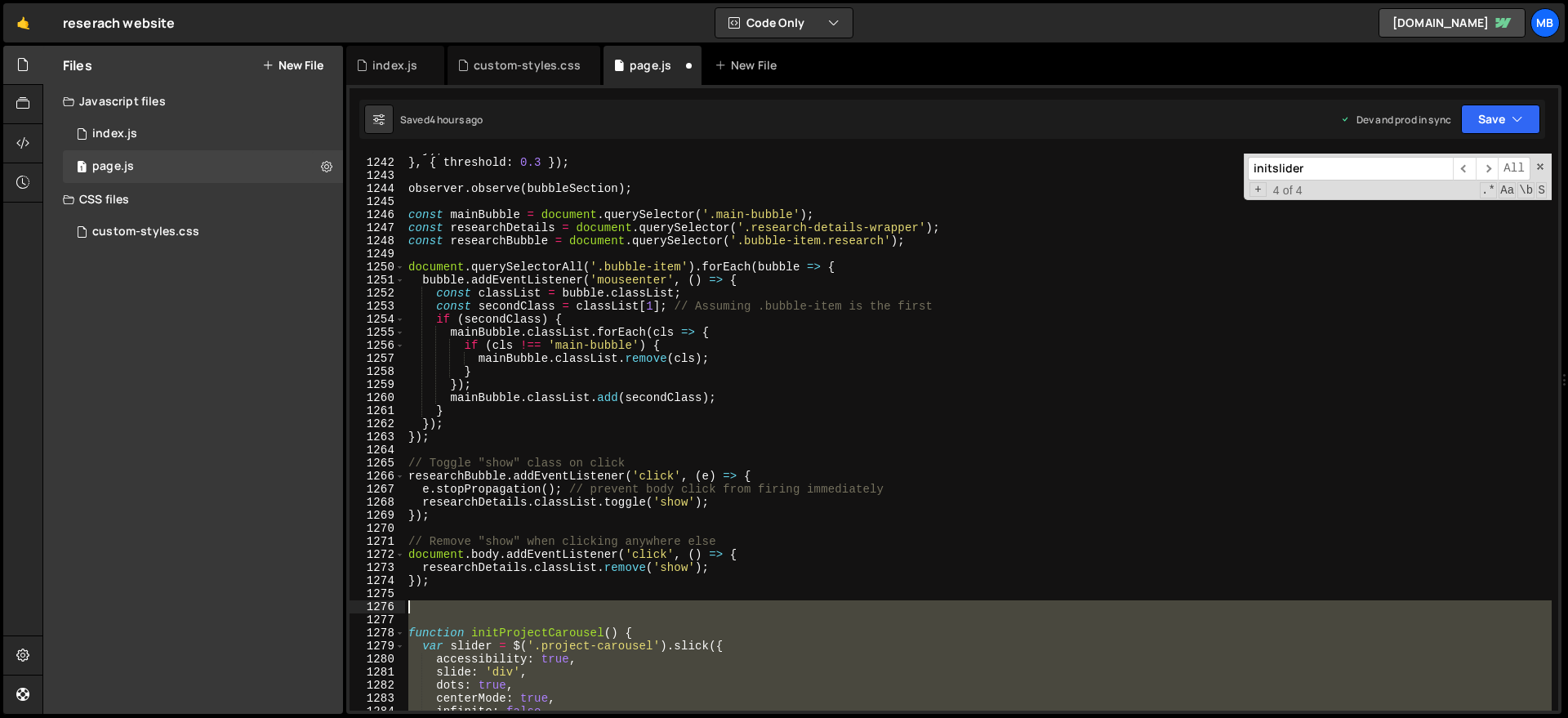
drag, startPoint x: 507, startPoint y: 586, endPoint x: 453, endPoint y: 606, distance: 57.6
click at [453, 606] on div "}) ; } , { threshold : 0.3 }) ; observer . observe ( bubbleSection ) ; const ma…" at bounding box center [1128, 434] width 1447 height 583
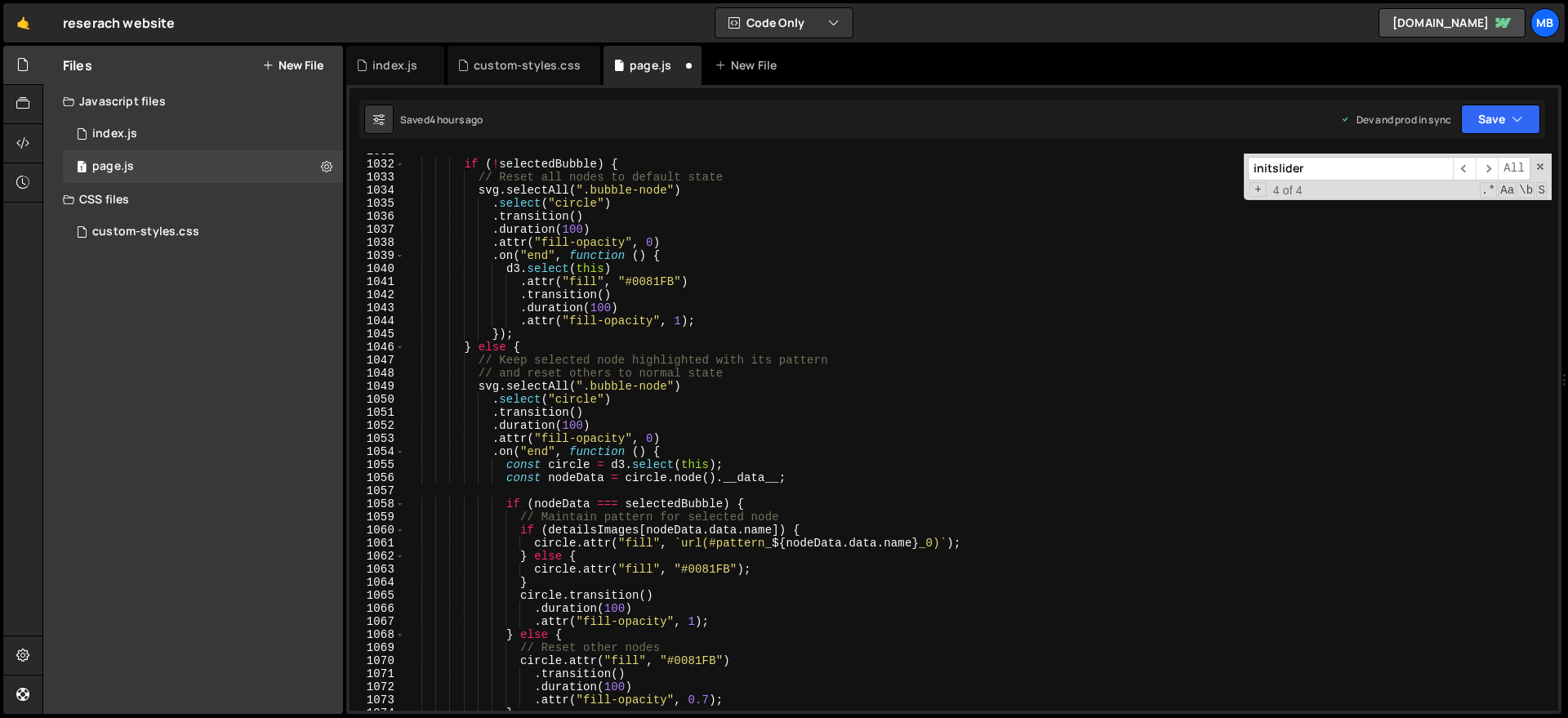
scroll to position [13779, 0]
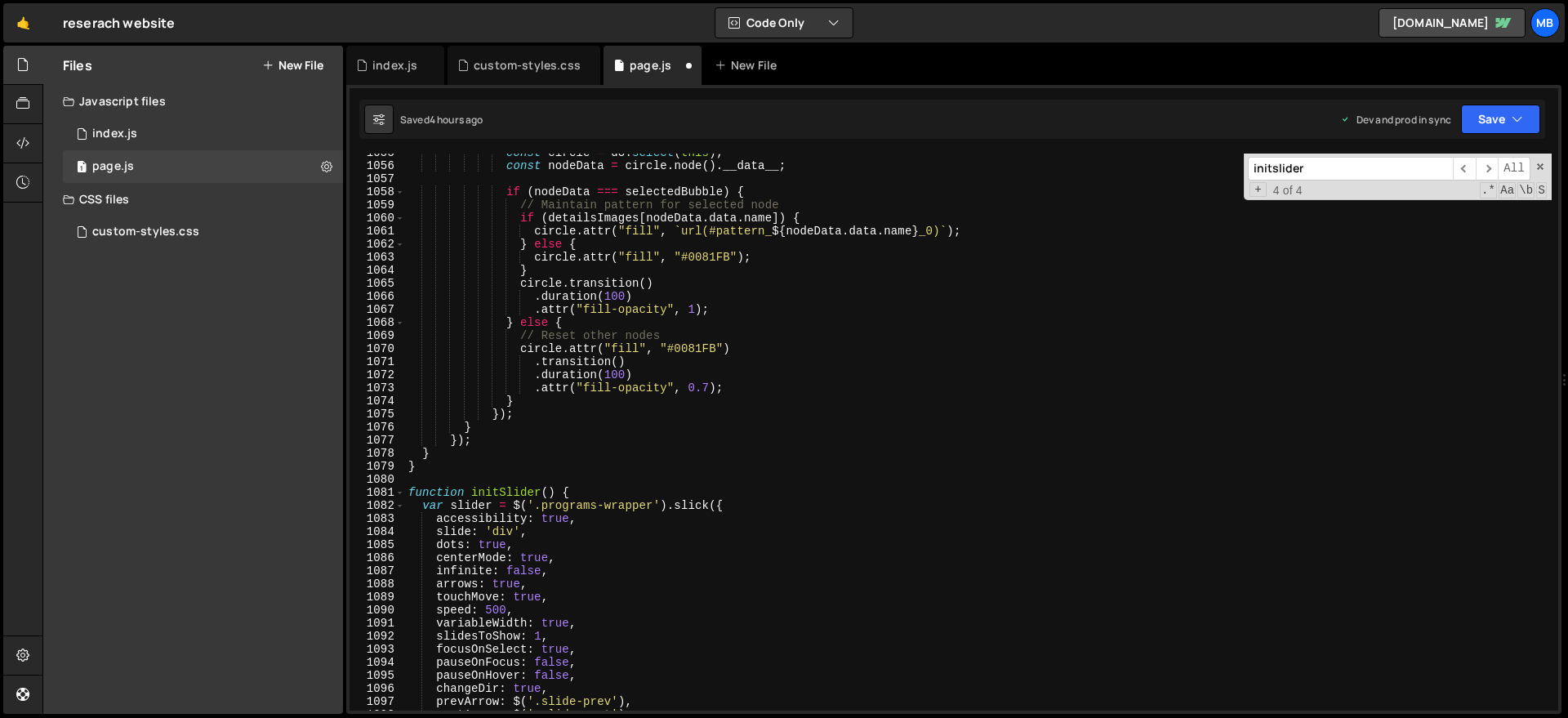
click at [550, 469] on div "const circle = d3 . select ( this ) ; const nodeData = circle . node ( ) . __da…" at bounding box center [1128, 438] width 1447 height 583
type textarea "}"
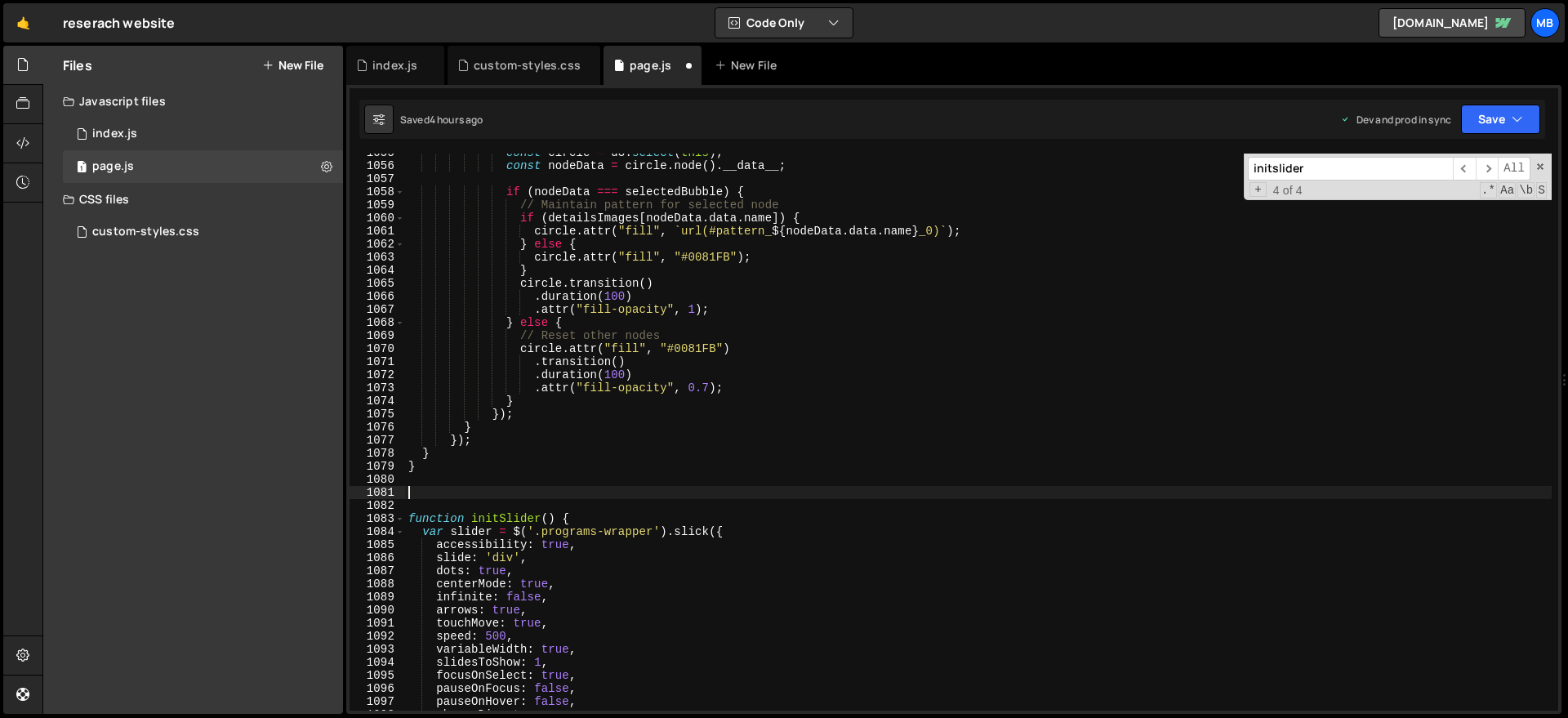
paste textarea "}"
type textarea "}"
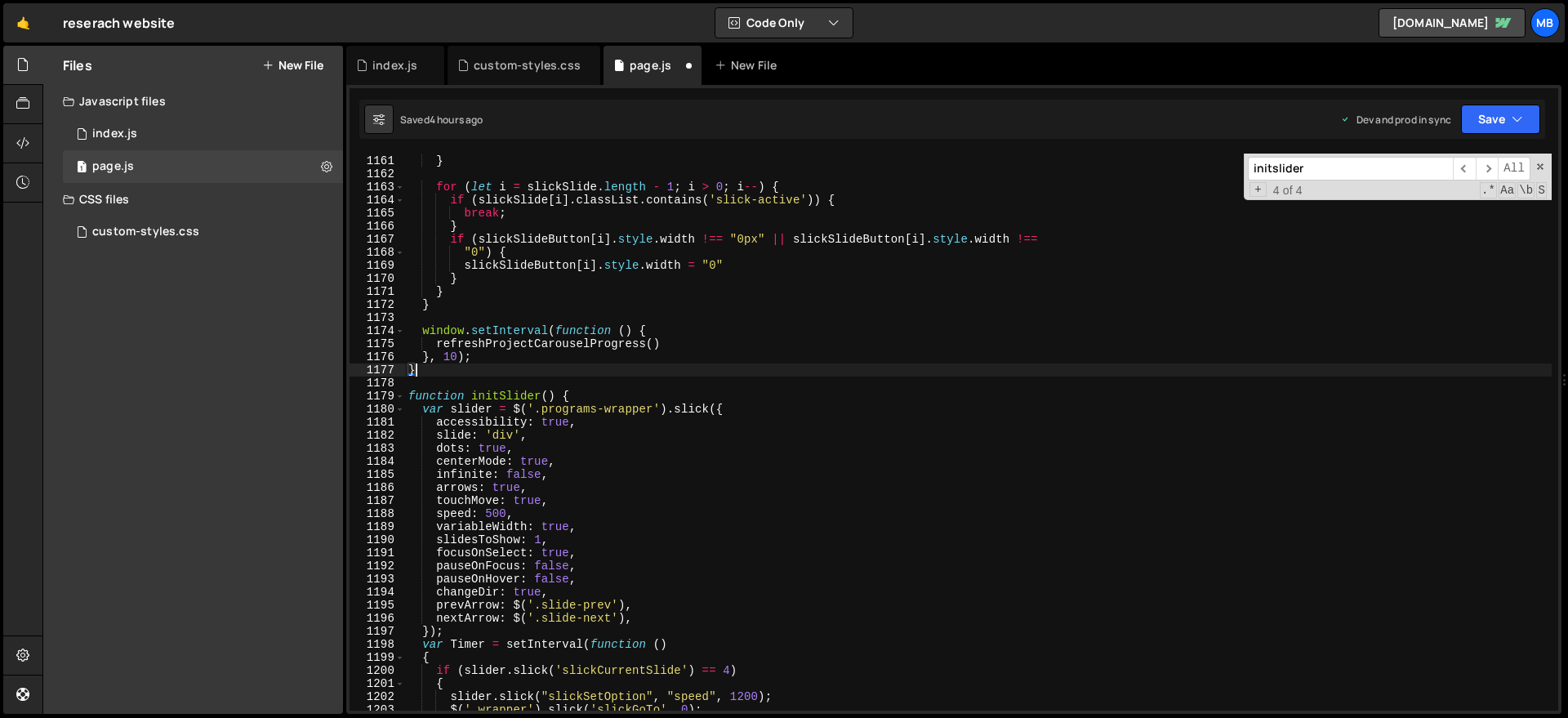
scroll to position [15156, 0]
click at [502, 382] on div "} for ( let i = slickSlide . length - 1 ; i > 0 ; i -- ) { if ( slickSlide [ i …" at bounding box center [1128, 432] width 1447 height 583
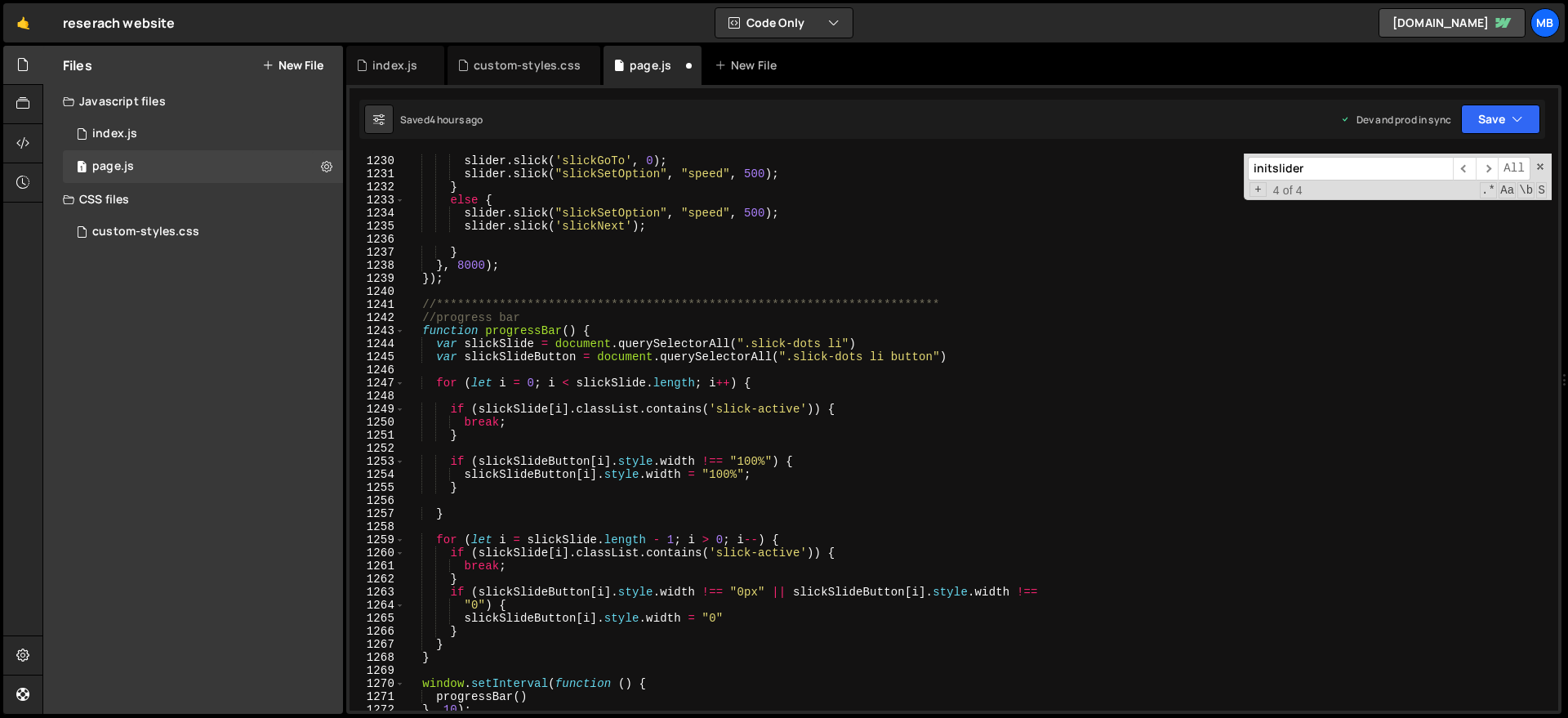
scroll to position [16513, 0]
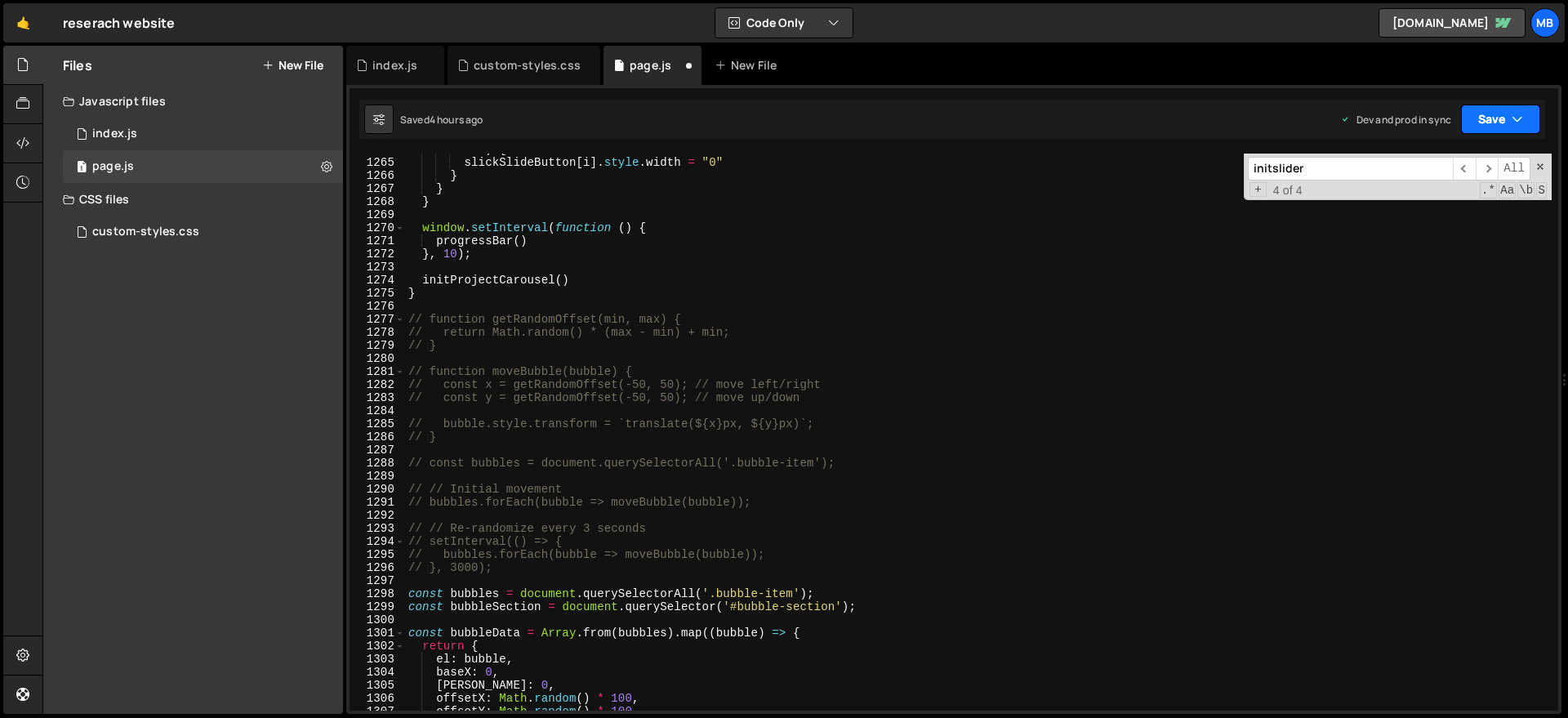
click at [1507, 120] on button "Save" at bounding box center [1499, 119] width 79 height 30
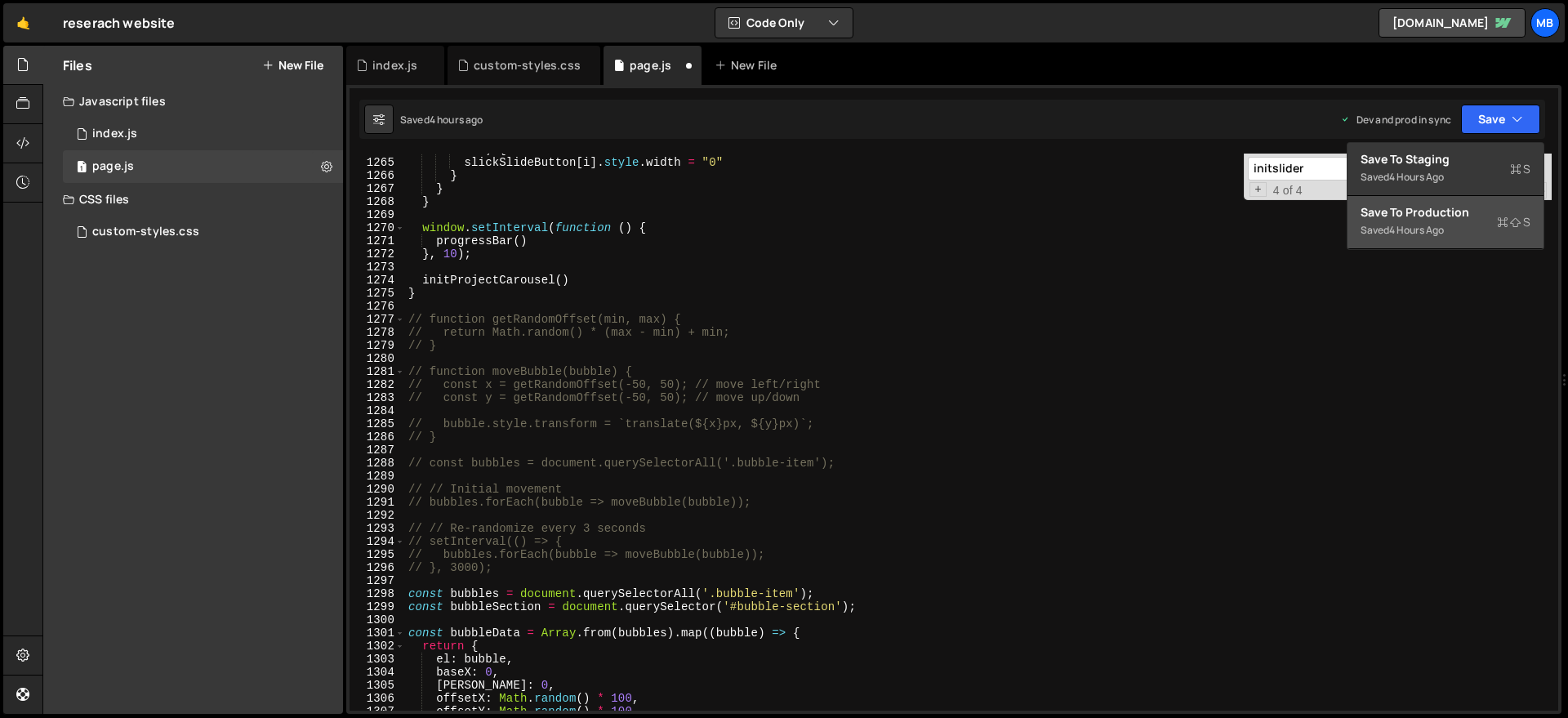
click at [1459, 212] on div "Save to Production S" at bounding box center [1445, 211] width 169 height 16
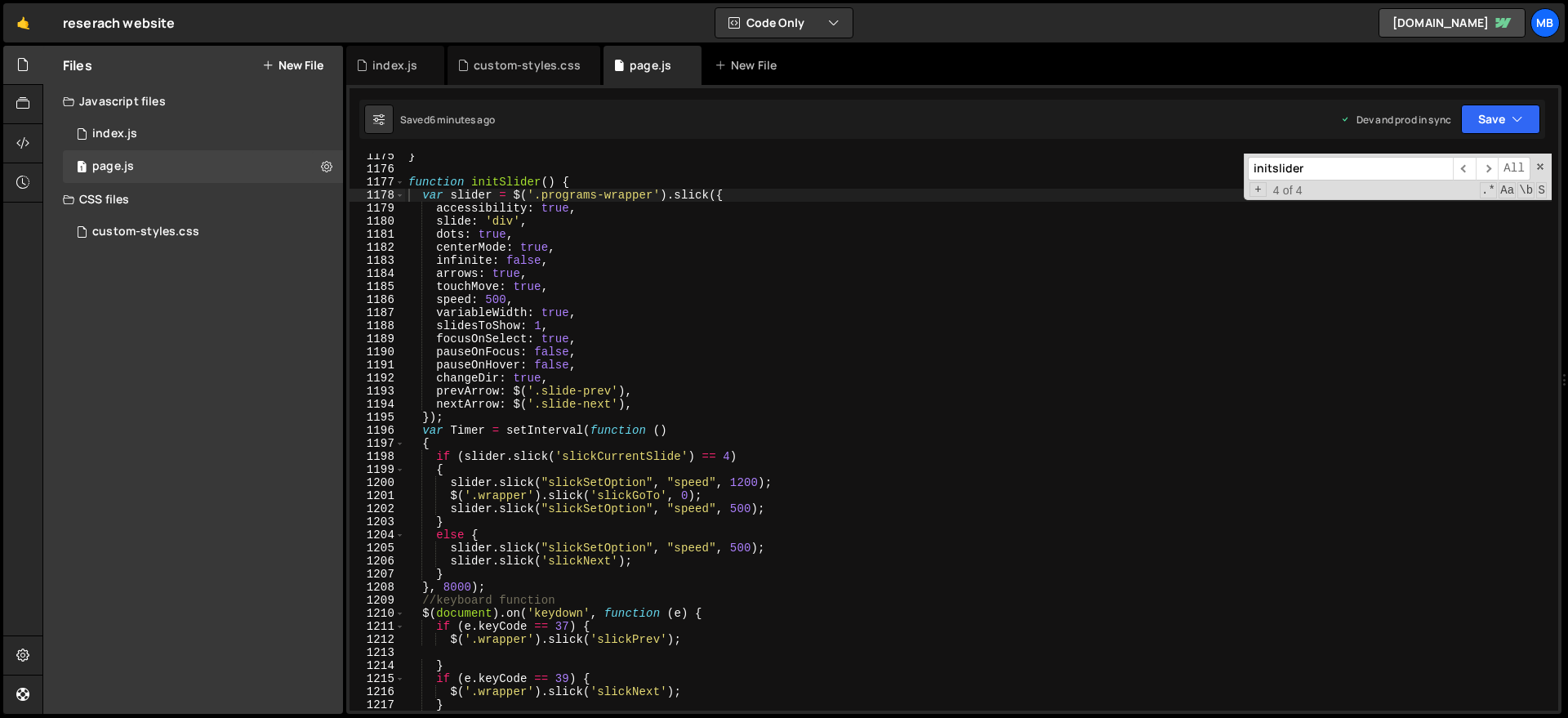
scroll to position [15746, 0]
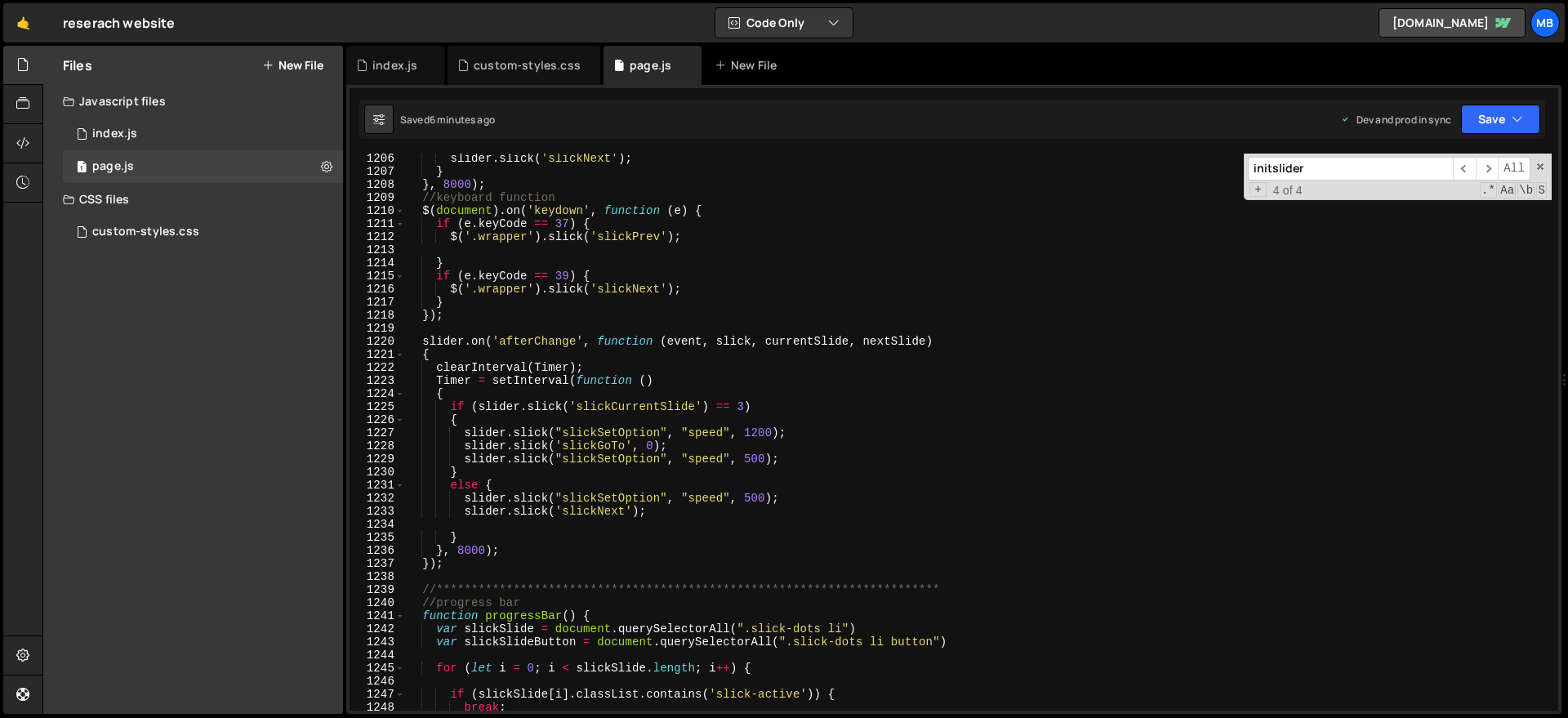
click at [663, 334] on div "slider . slick ( 'slickNext' ) ; } } , 8000 ) ; //keyboard function $ ( documen…" at bounding box center [1128, 444] width 1447 height 583
type textarea "slider.on('afterChange', function (event, slick, currentSlide, nextSlide)"
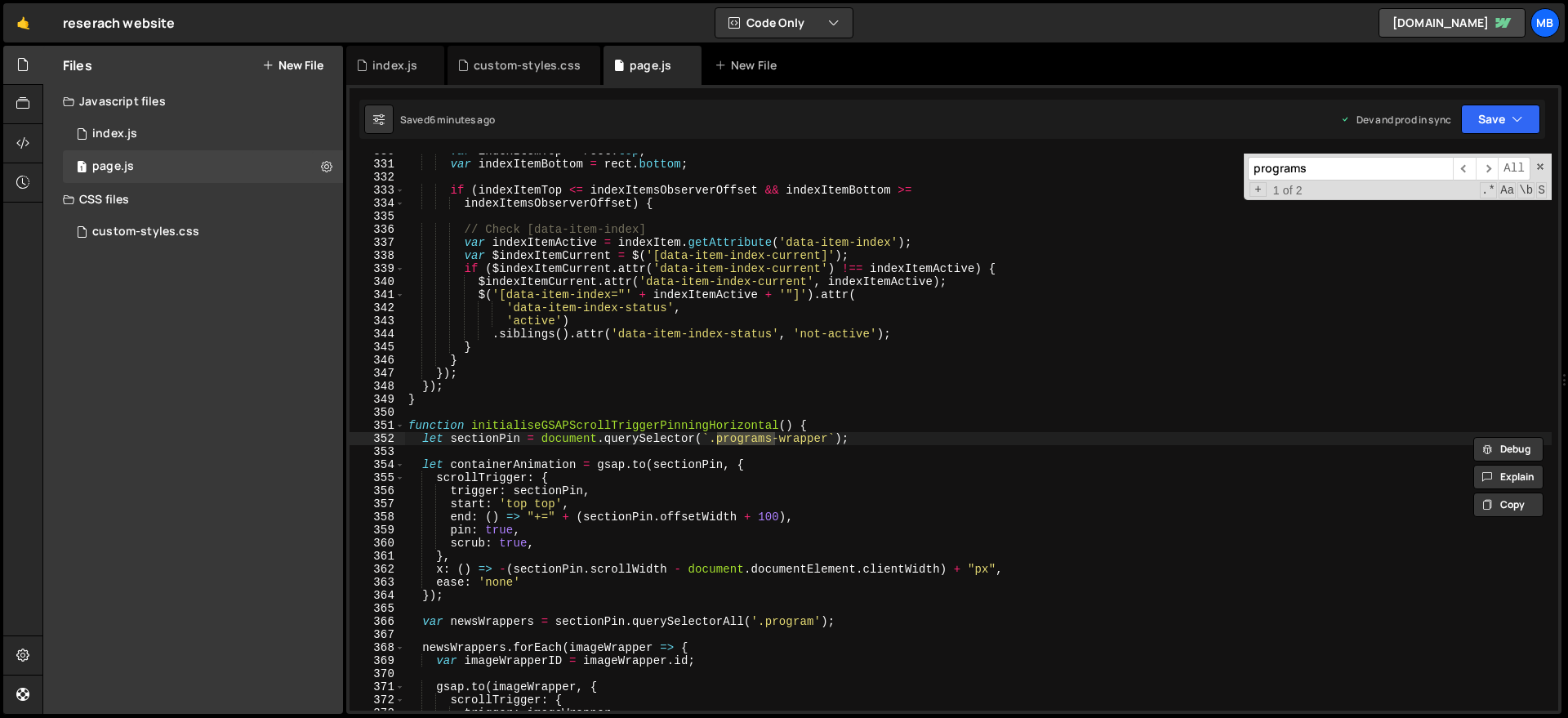
scroll to position [4555, 0]
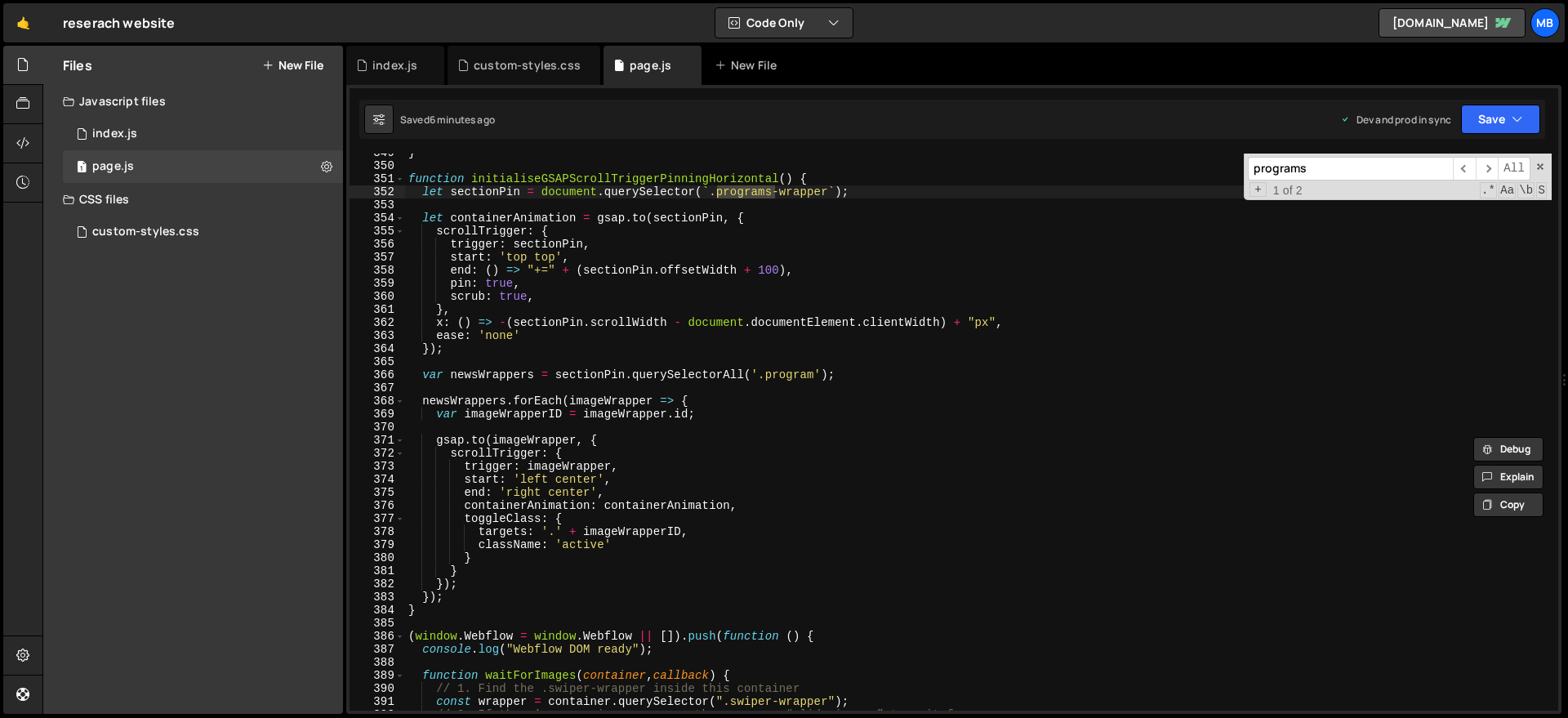
type input "programs"
type textarea "trigger: sectionPin,"
click at [773, 247] on div "} function initialiseGSAPScrollTriggerPinningHorizontal ( ) { let sectionPin = …" at bounding box center [1128, 438] width 1447 height 583
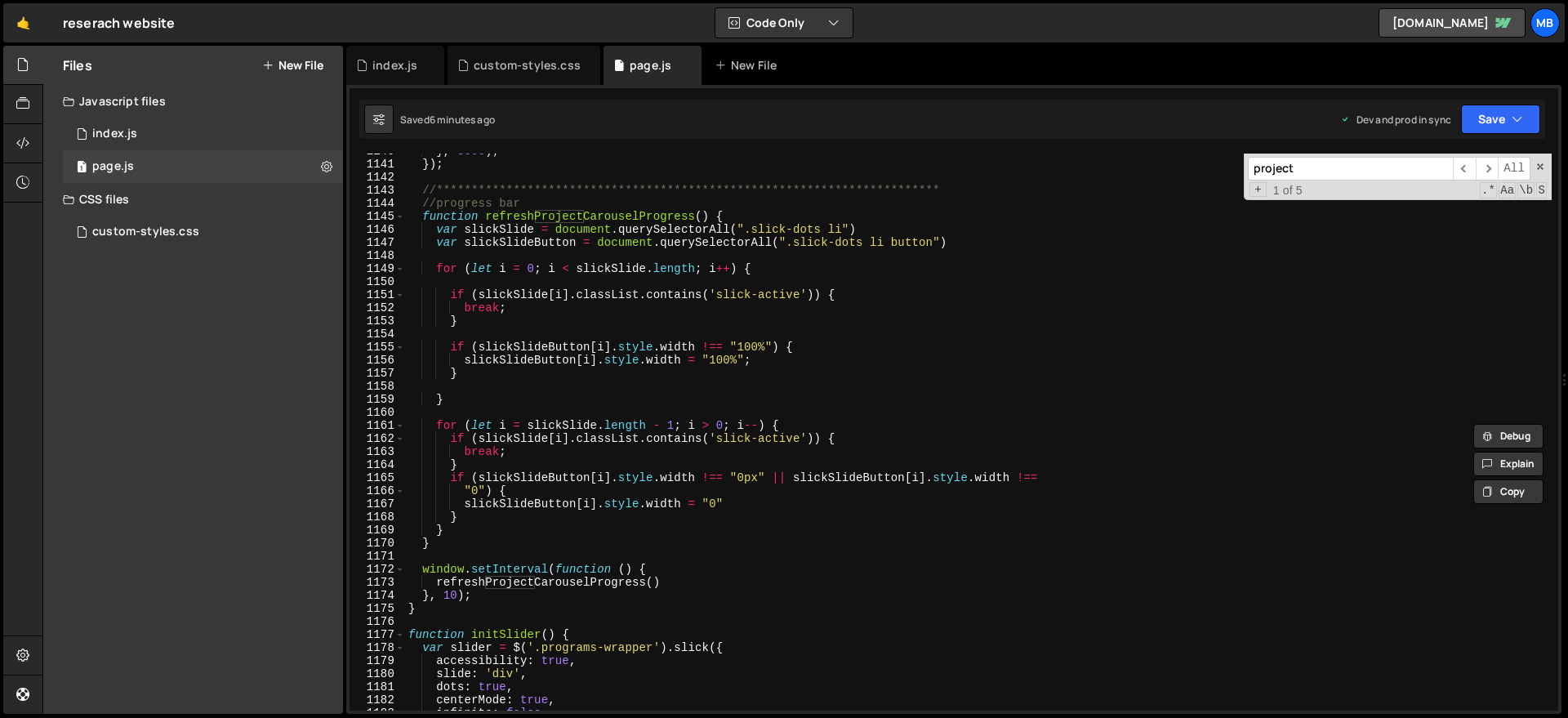
scroll to position [15007, 0]
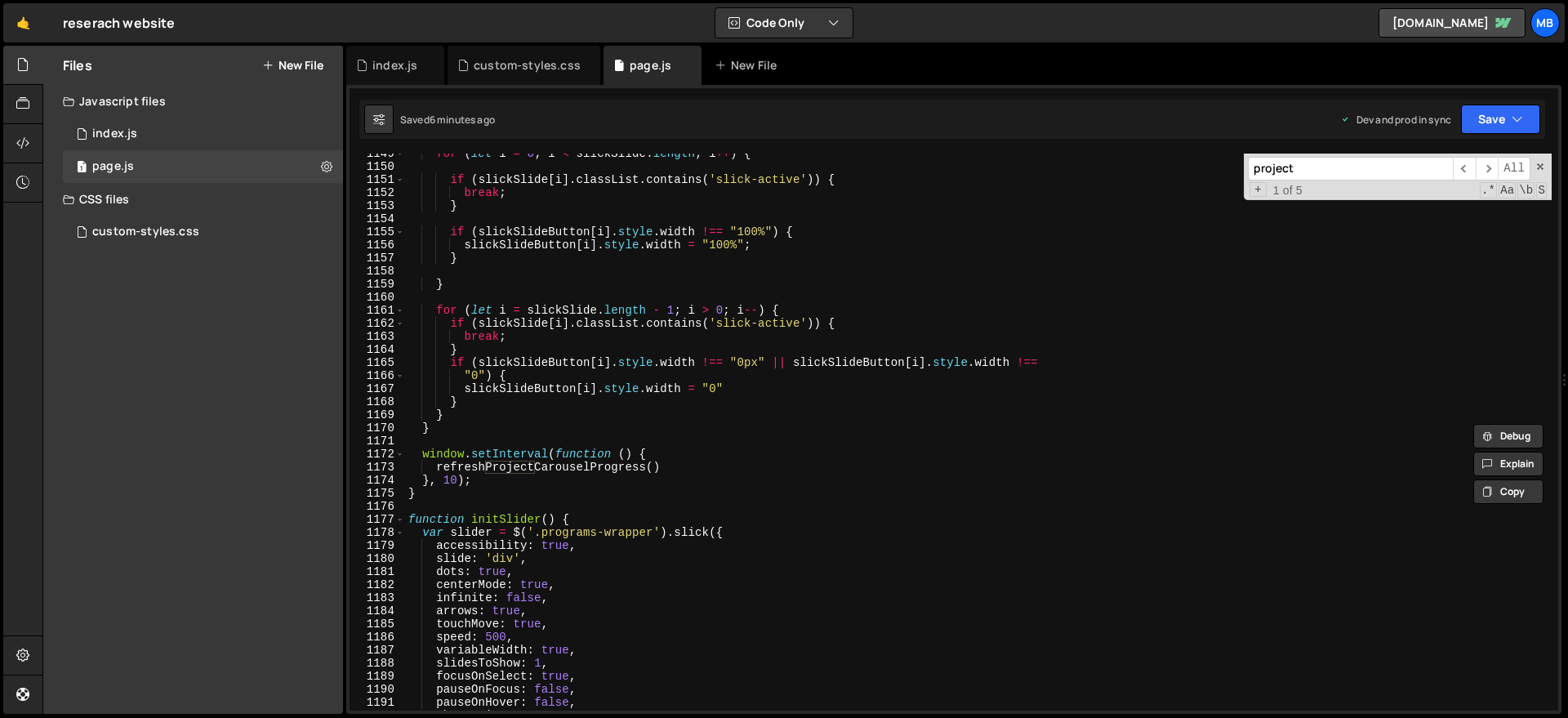
type input "project"
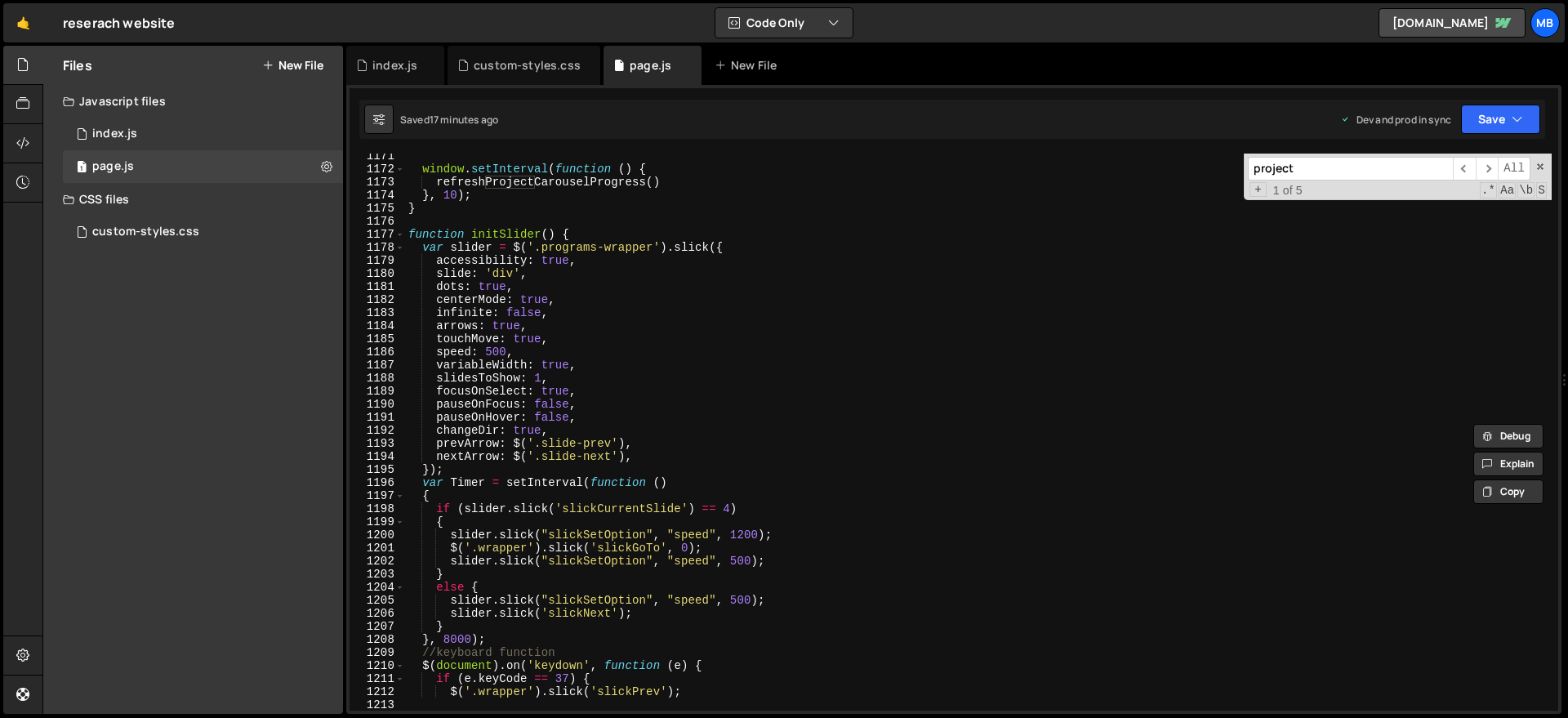
scroll to position [15235, 0]
